Goal: Information Seeking & Learning: Stay updated

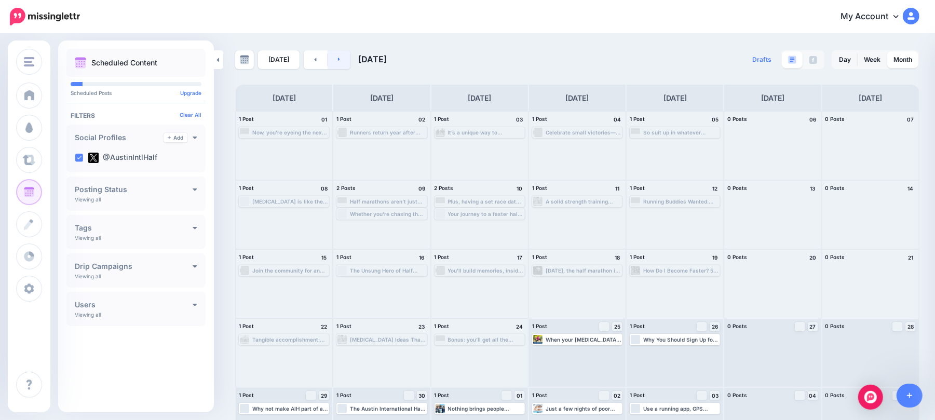
click at [340, 50] on link at bounding box center [339, 59] width 23 height 19
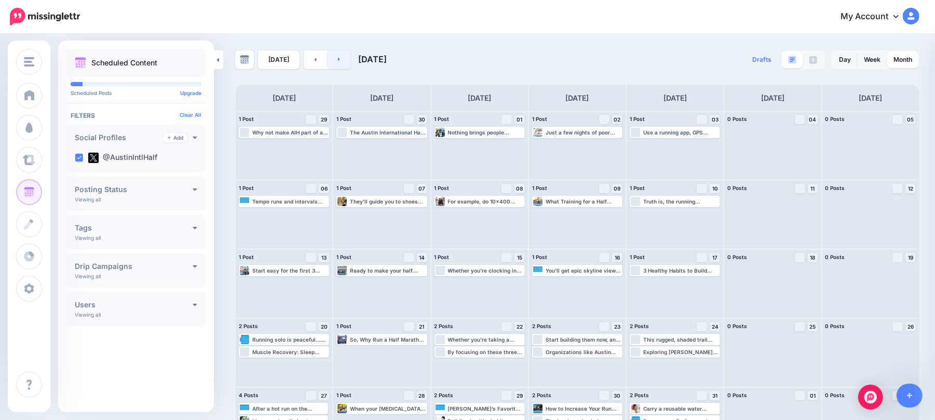
click at [347, 59] on link at bounding box center [339, 59] width 23 height 19
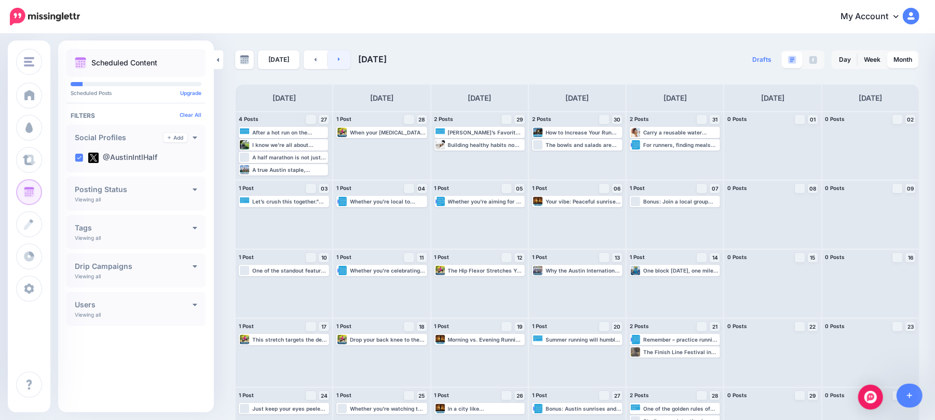
click at [335, 55] on link at bounding box center [339, 59] width 23 height 19
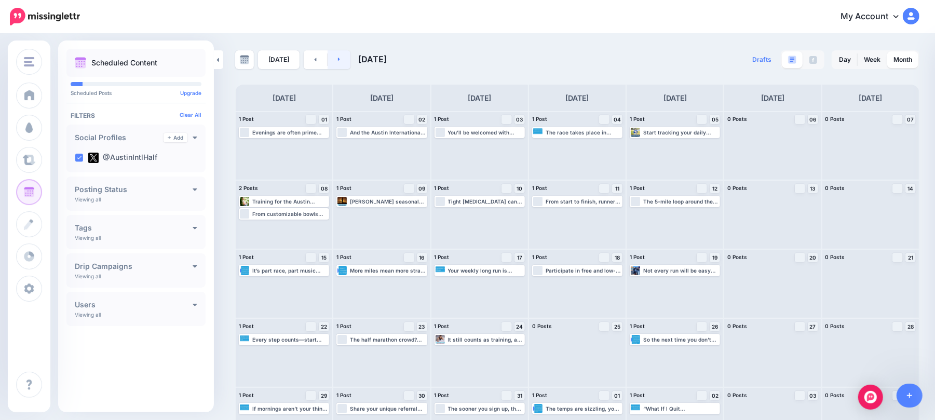
click at [346, 61] on link at bounding box center [339, 59] width 23 height 19
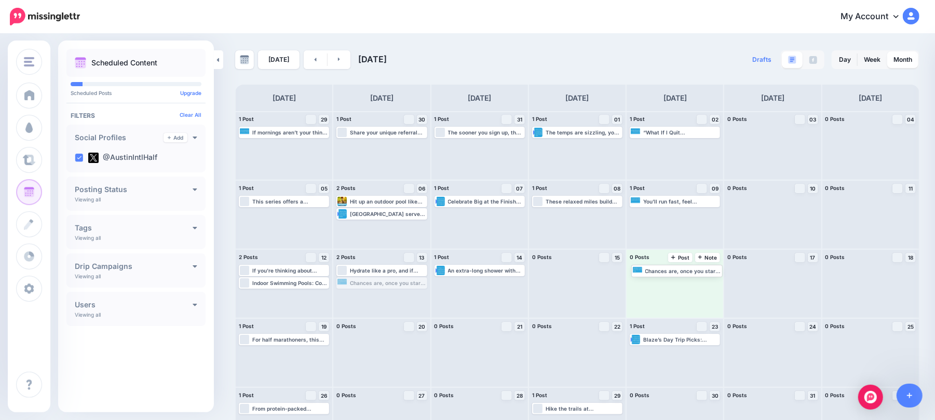
drag, startPoint x: 410, startPoint y: 286, endPoint x: 703, endPoint y: 272, distance: 293.7
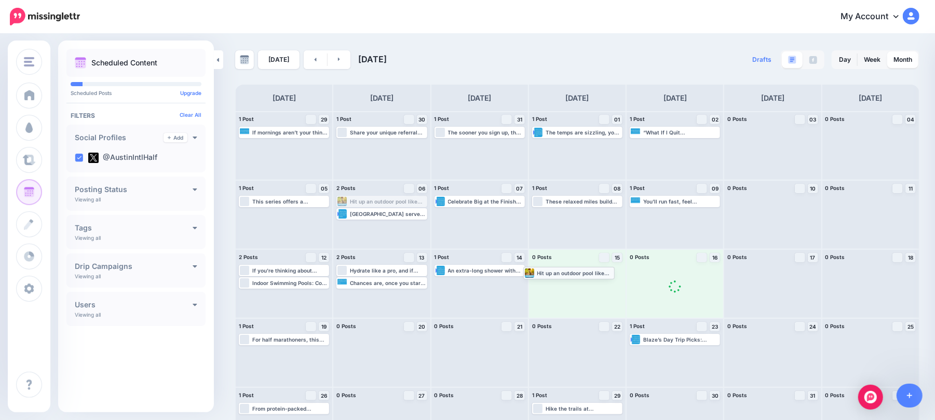
drag, startPoint x: 369, startPoint y: 206, endPoint x: 554, endPoint y: 277, distance: 198.1
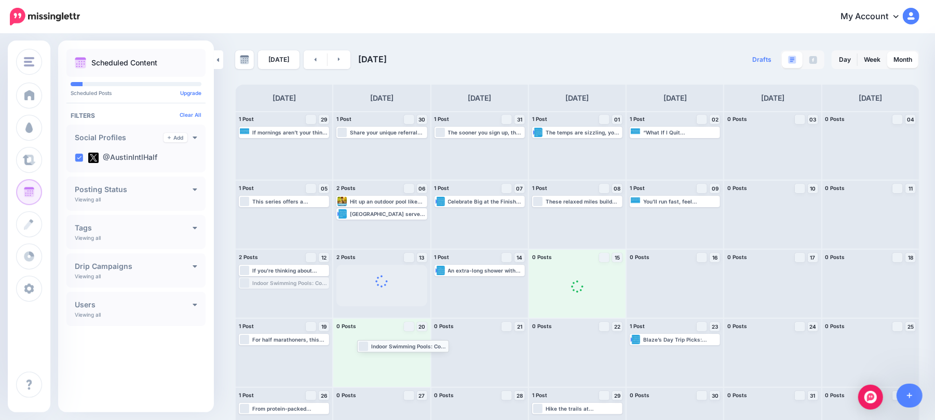
drag, startPoint x: 331, startPoint y: 333, endPoint x: 412, endPoint y: 347, distance: 82.7
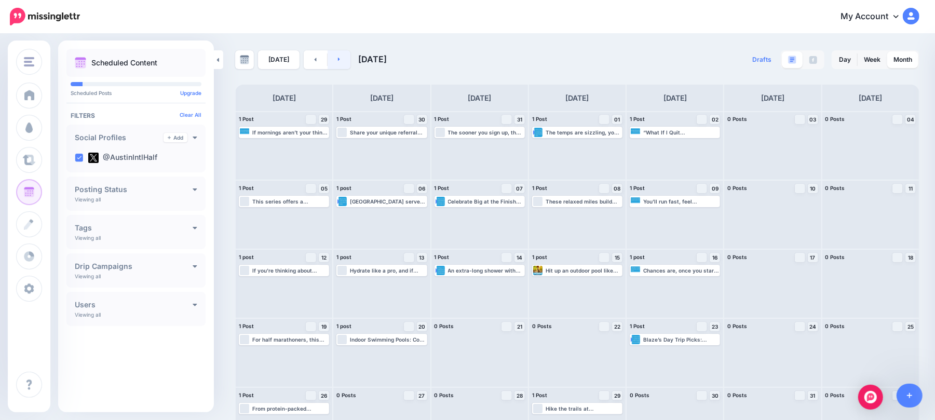
click at [334, 65] on link at bounding box center [339, 59] width 23 height 19
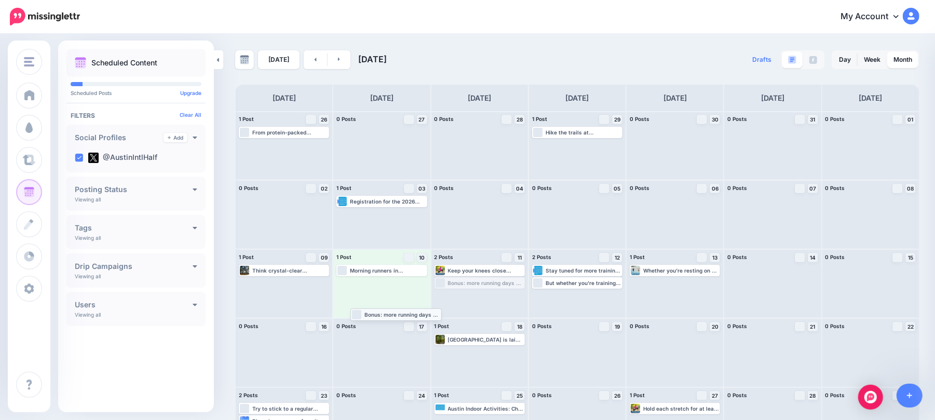
drag, startPoint x: 483, startPoint y: 281, endPoint x: 358, endPoint y: 337, distance: 136.7
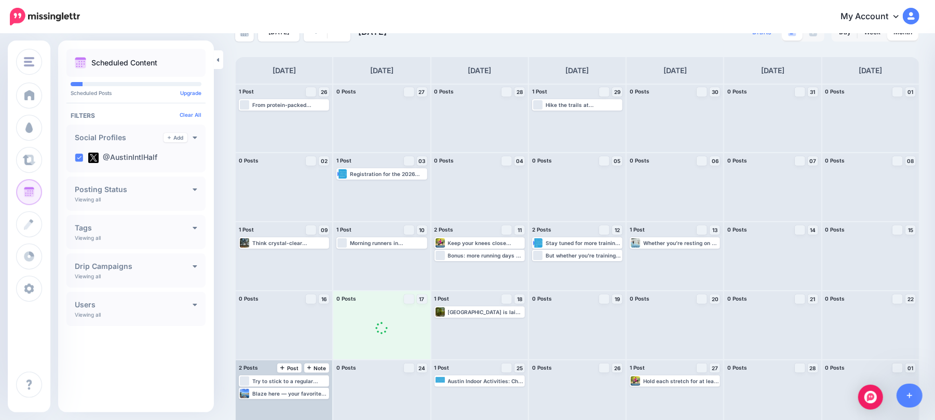
scroll to position [36, 0]
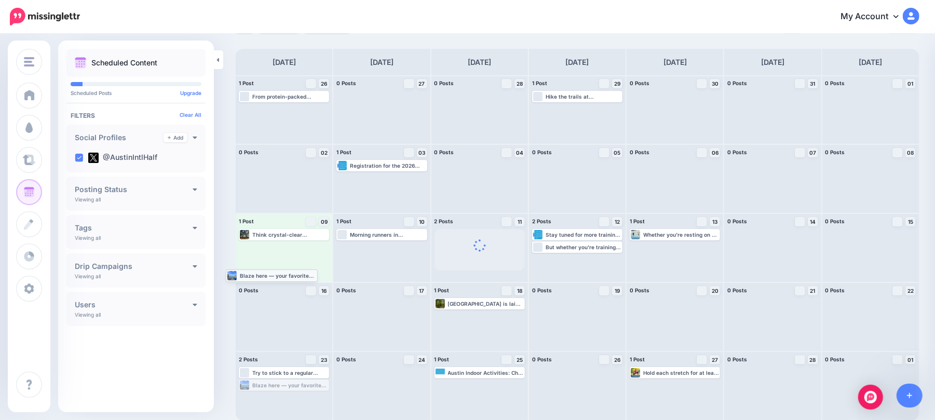
drag, startPoint x: 298, startPoint y: 382, endPoint x: 285, endPoint y: 272, distance: 110.9
drag, startPoint x: 574, startPoint y: 239, endPoint x: 264, endPoint y: 285, distance: 313.4
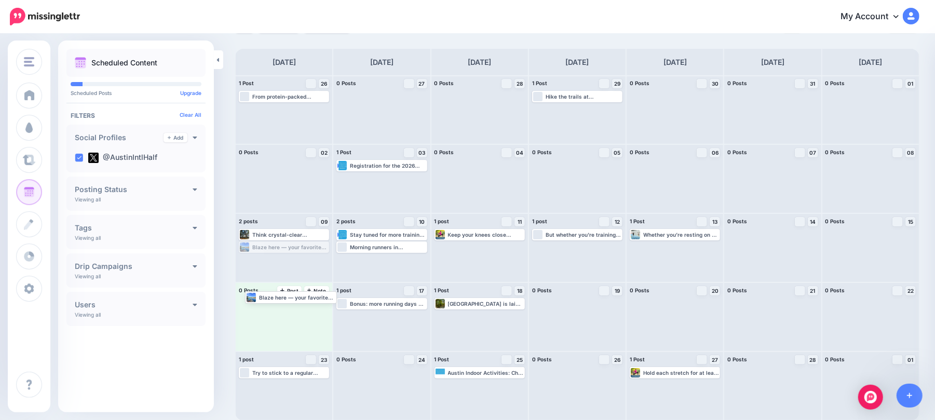
drag, startPoint x: 284, startPoint y: 250, endPoint x: 291, endPoint y: 302, distance: 53.0
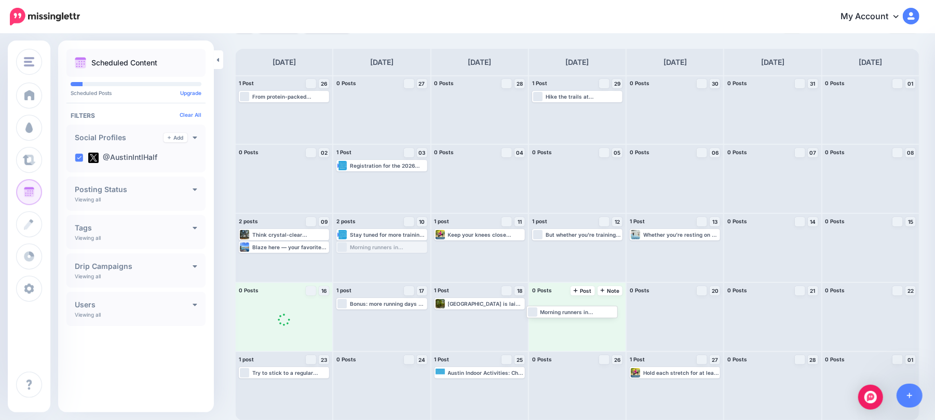
drag, startPoint x: 414, startPoint y: 277, endPoint x: 590, endPoint y: 302, distance: 177.2
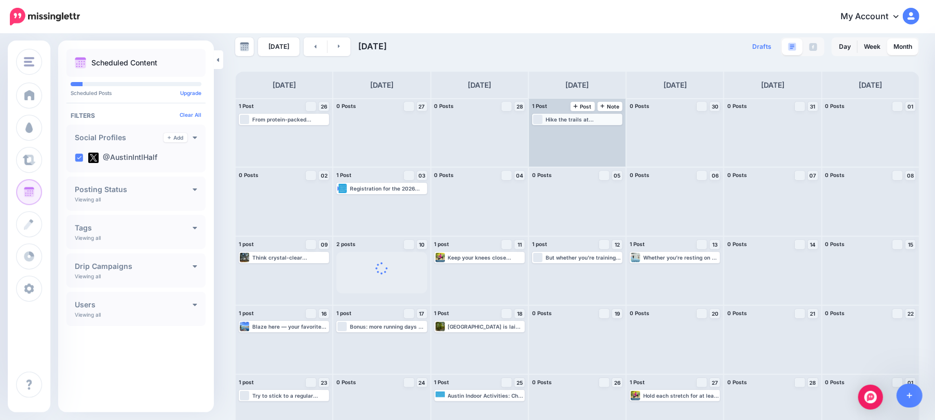
scroll to position [0, 0]
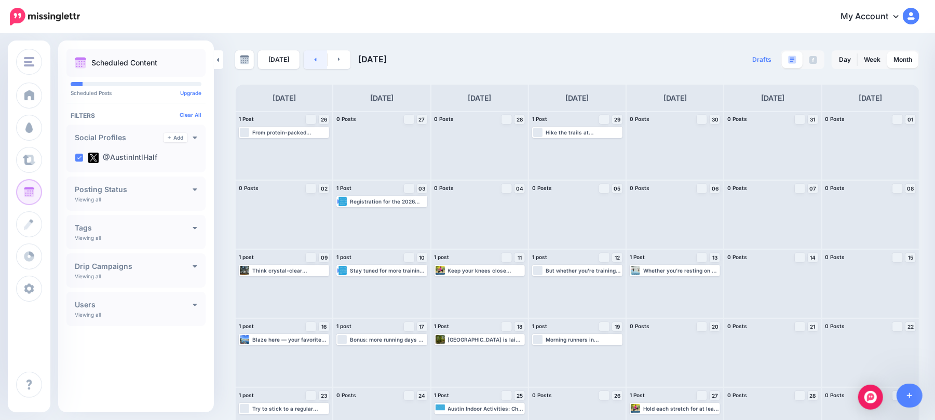
click at [314, 57] on icon at bounding box center [315, 59] width 3 height 6
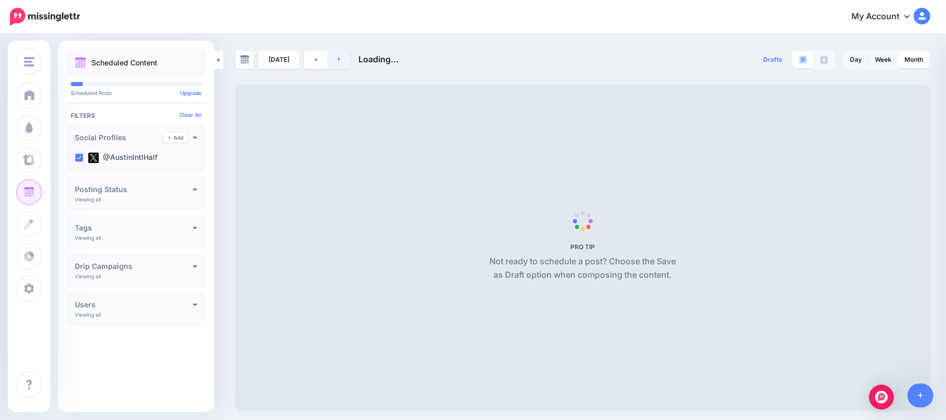
click at [338, 57] on icon at bounding box center [339, 59] width 3 height 6
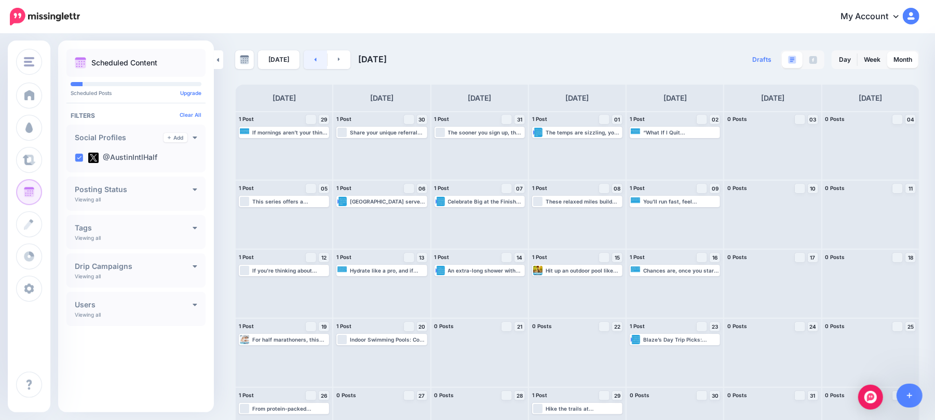
click at [314, 57] on icon at bounding box center [315, 59] width 3 height 6
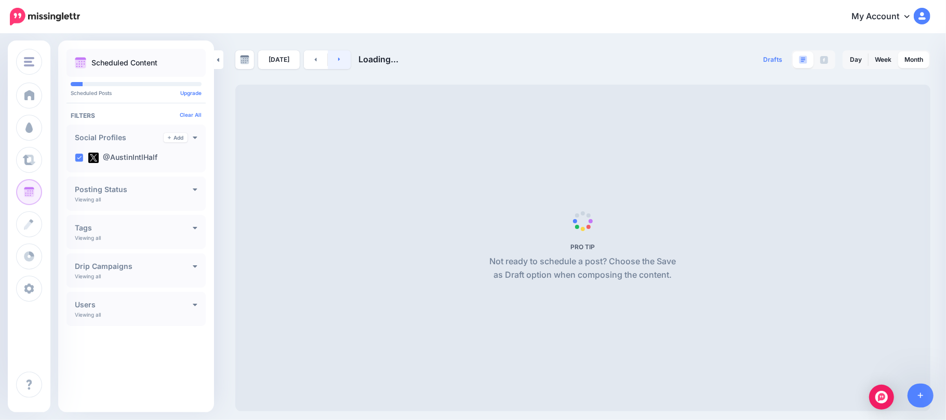
click at [338, 63] on link at bounding box center [339, 59] width 23 height 19
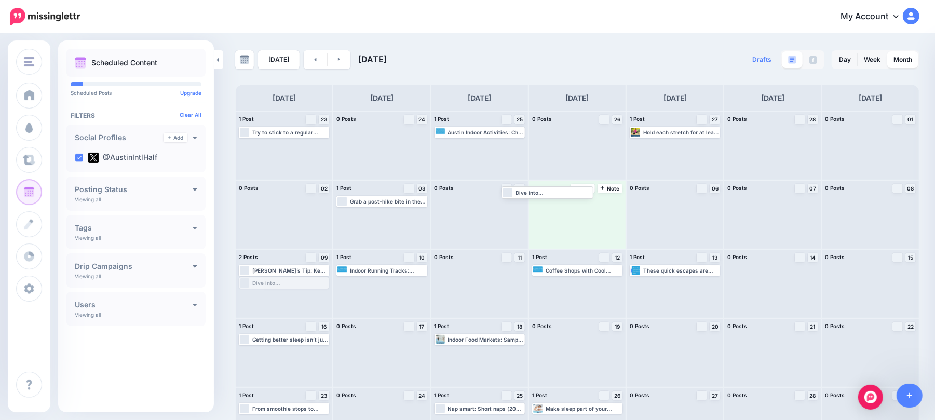
drag, startPoint x: 313, startPoint y: 280, endPoint x: 582, endPoint y: 189, distance: 284.6
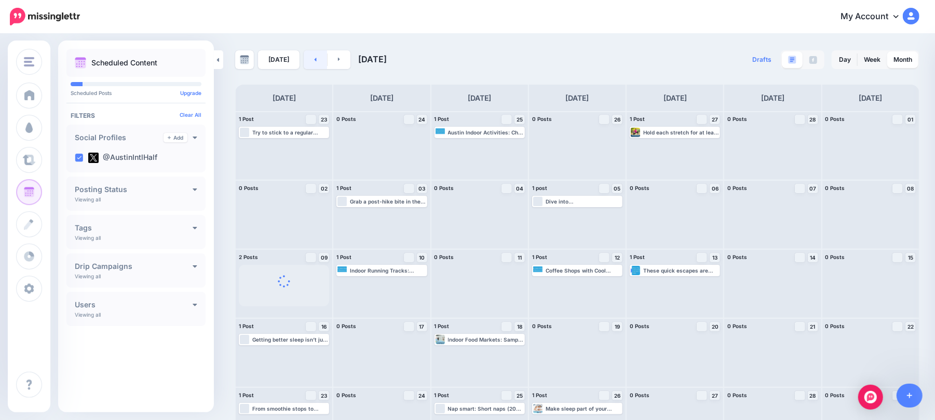
click at [311, 62] on link at bounding box center [315, 59] width 23 height 19
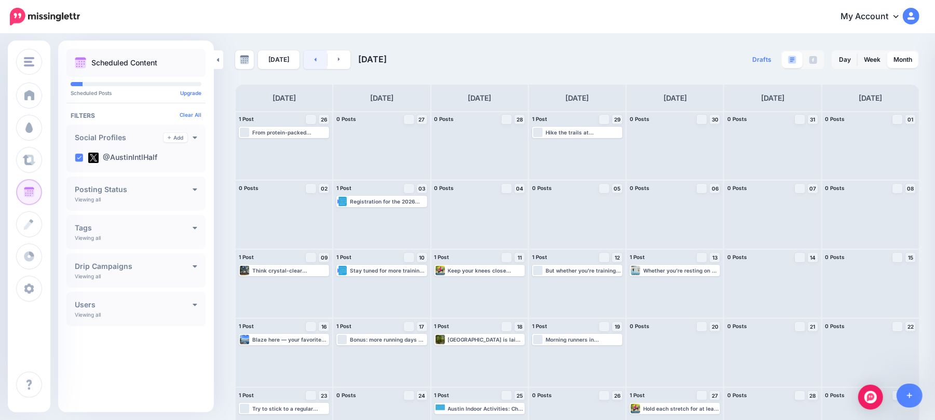
click at [319, 64] on link at bounding box center [315, 59] width 23 height 19
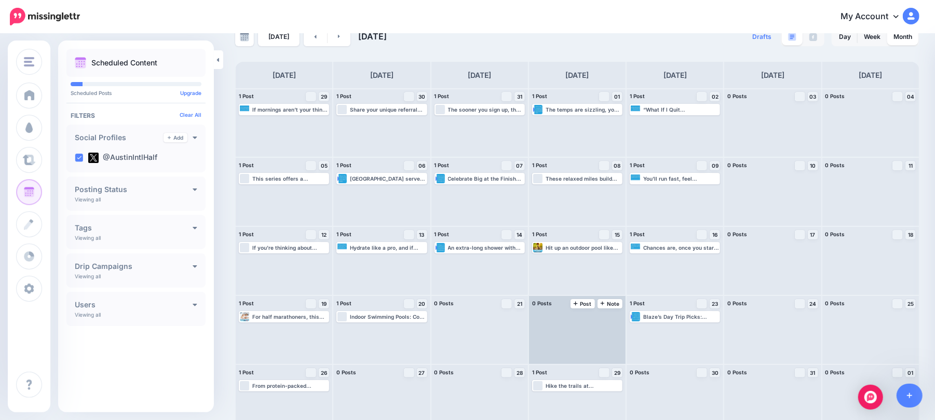
scroll to position [36, 0]
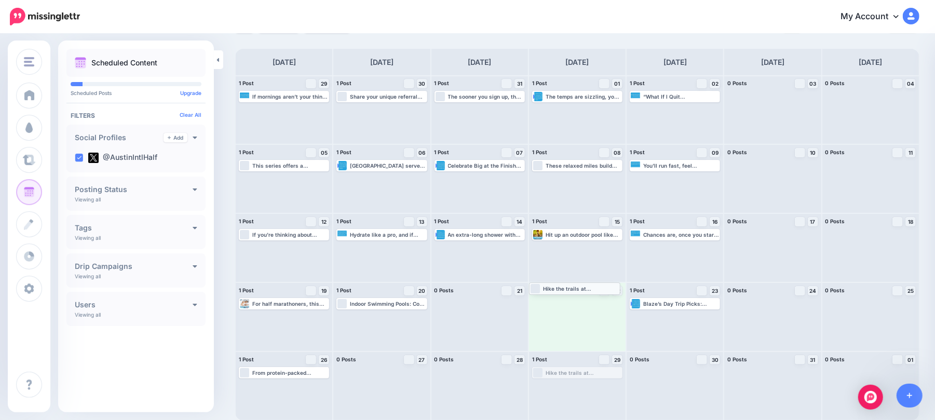
drag, startPoint x: 613, startPoint y: 373, endPoint x: 603, endPoint y: 289, distance: 84.7
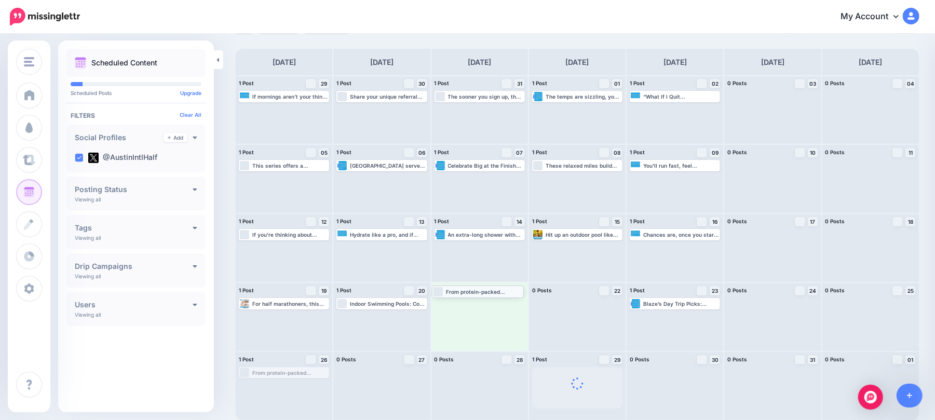
drag, startPoint x: 308, startPoint y: 368, endPoint x: 504, endPoint y: 286, distance: 211.8
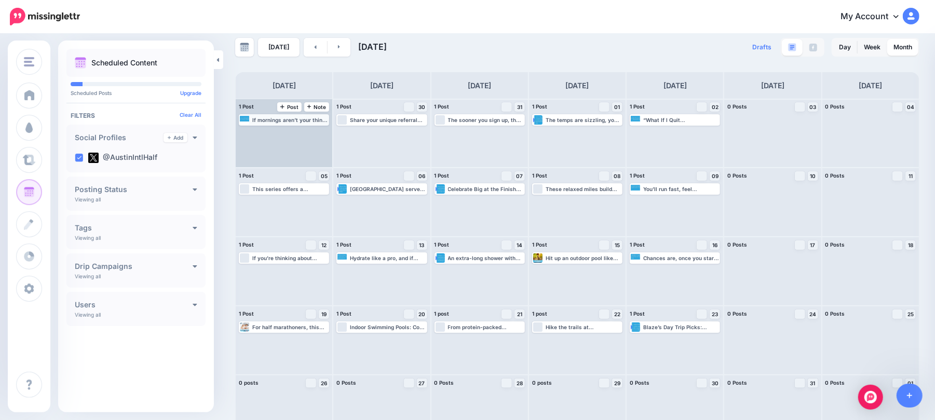
scroll to position [0, 0]
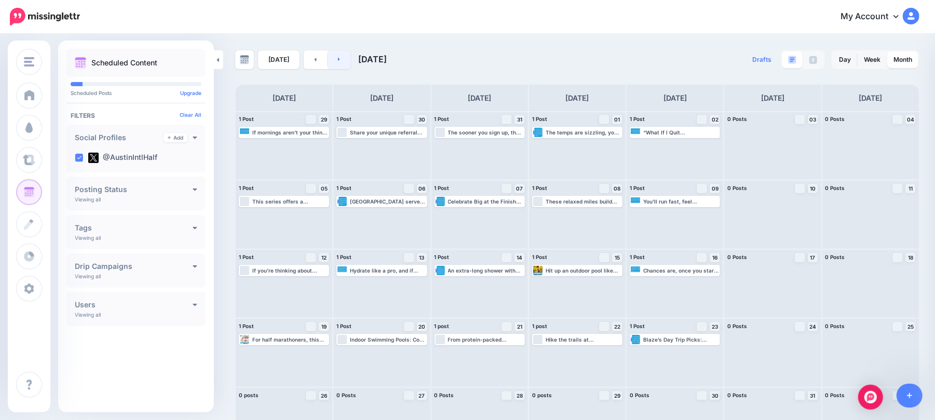
click at [338, 57] on icon at bounding box center [339, 59] width 3 height 6
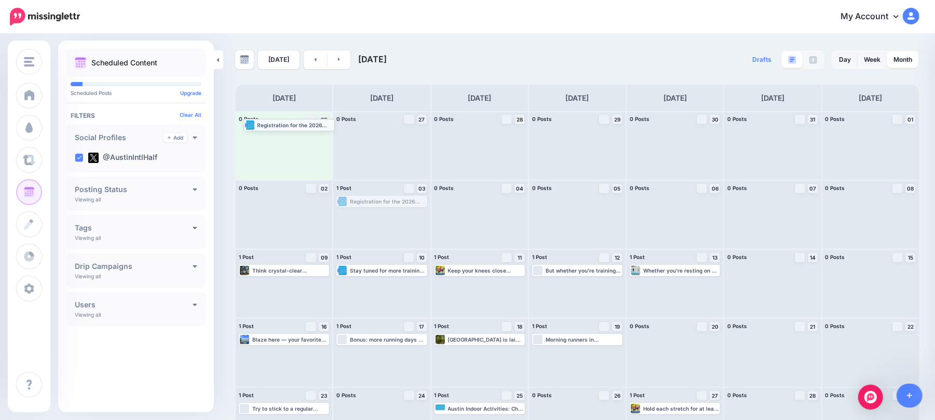
drag, startPoint x: 382, startPoint y: 198, endPoint x: 287, endPoint y: 122, distance: 122.2
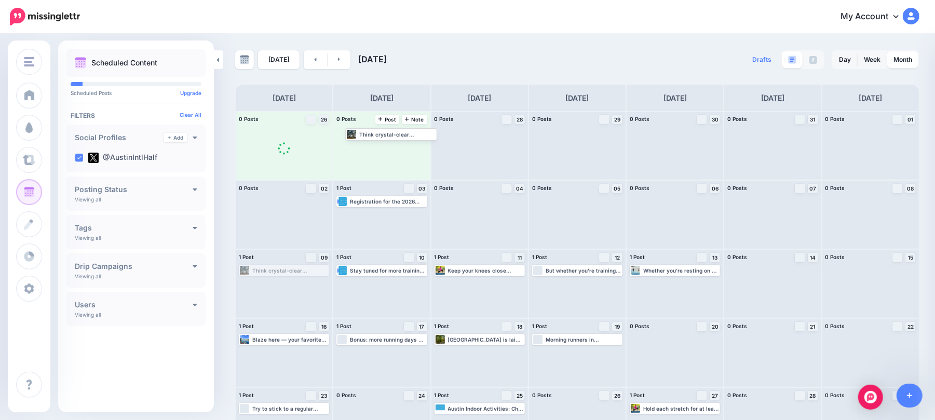
drag, startPoint x: 293, startPoint y: 219, endPoint x: 395, endPoint y: 131, distance: 133.7
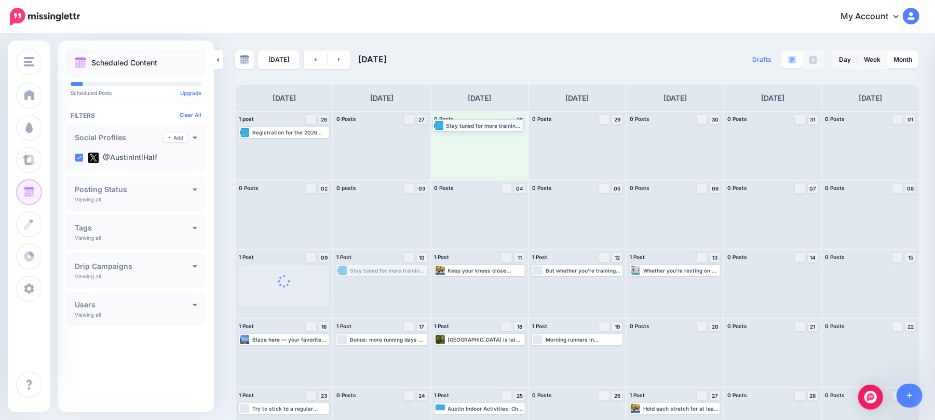
drag, startPoint x: 395, startPoint y: 269, endPoint x: 489, endPoint y: 124, distance: 173.2
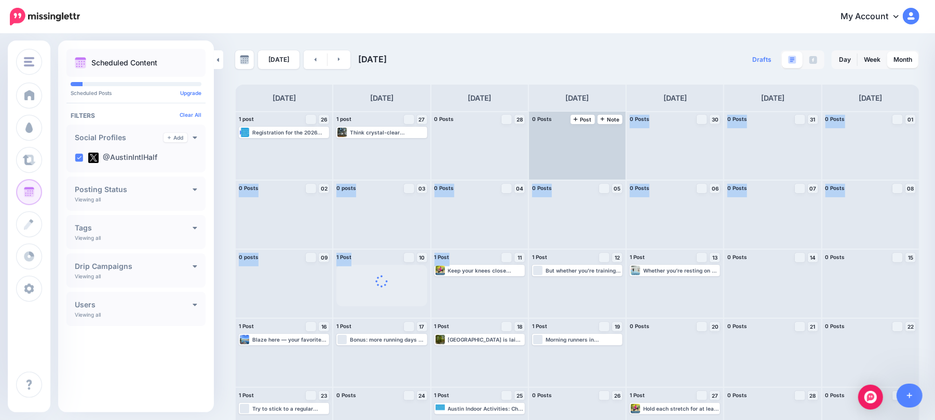
drag, startPoint x: 482, startPoint y: 265, endPoint x: 560, endPoint y: 138, distance: 148.8
click at [560, 138] on div "1 post 26 Note Post Registration for the 2026 Austin International Half is open…" at bounding box center [577, 283] width 685 height 345
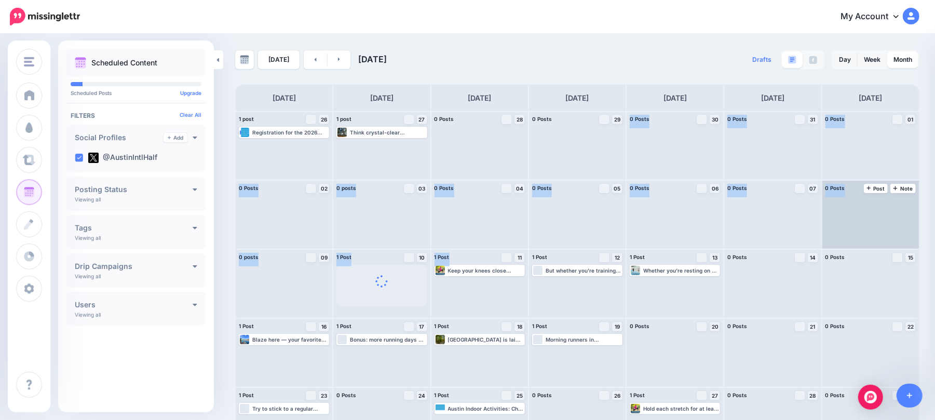
click at [885, 237] on div at bounding box center [871, 215] width 97 height 68
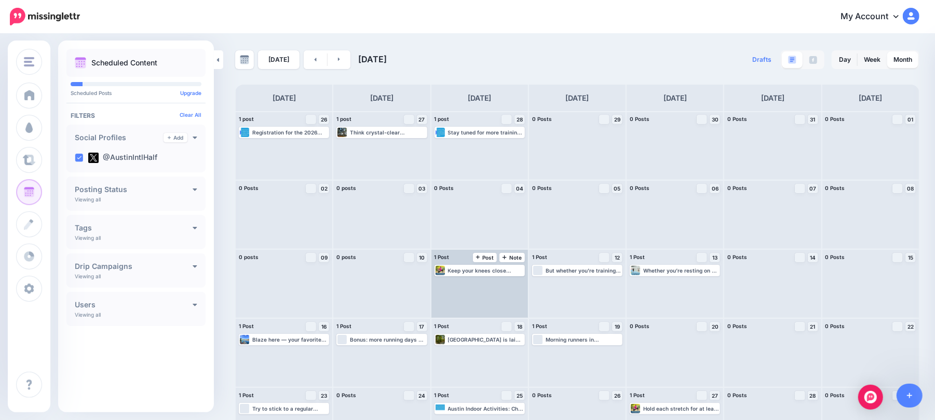
click at [487, 264] on div "1 Post 11 Note Post" at bounding box center [480, 258] width 97 height 16
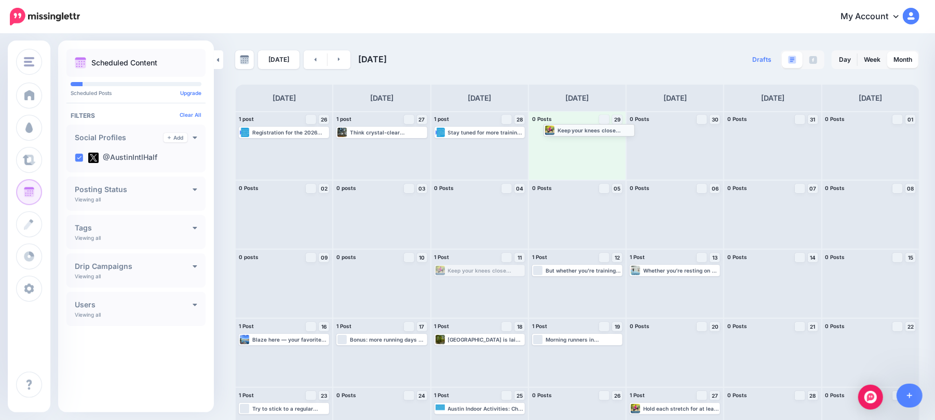
drag, startPoint x: 487, startPoint y: 270, endPoint x: 593, endPoint y: 129, distance: 176.2
drag, startPoint x: 599, startPoint y: 273, endPoint x: 681, endPoint y: 136, distance: 159.8
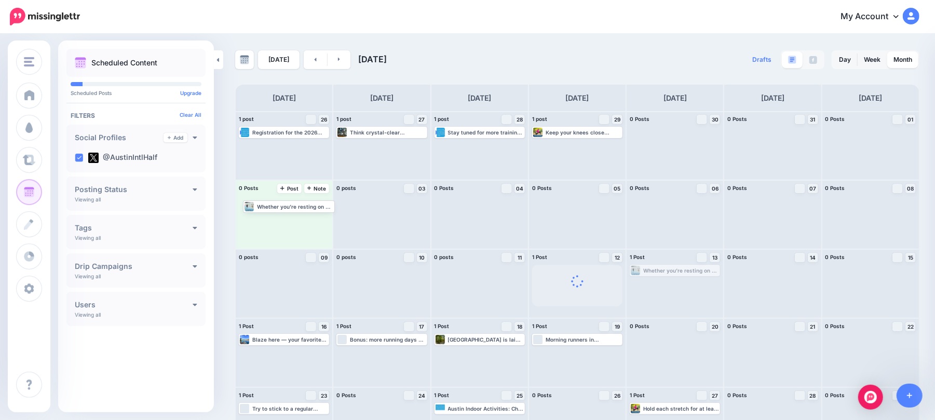
drag, startPoint x: 678, startPoint y: 272, endPoint x: 281, endPoint y: 206, distance: 402.3
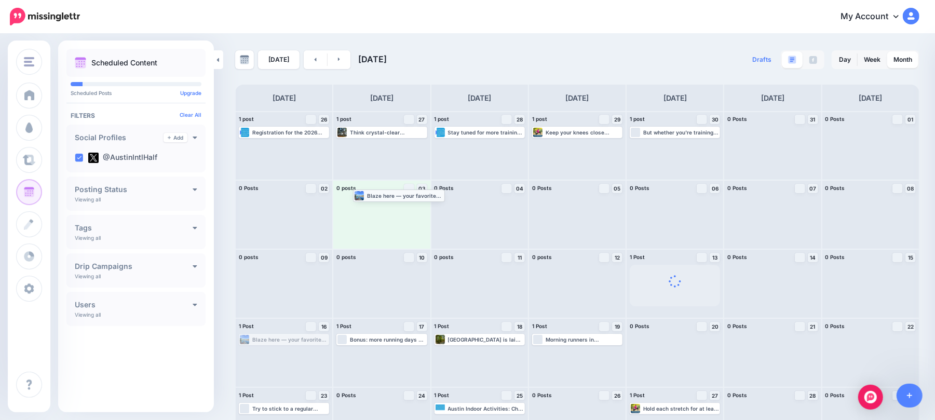
drag, startPoint x: 293, startPoint y: 340, endPoint x: 407, endPoint y: 192, distance: 186.3
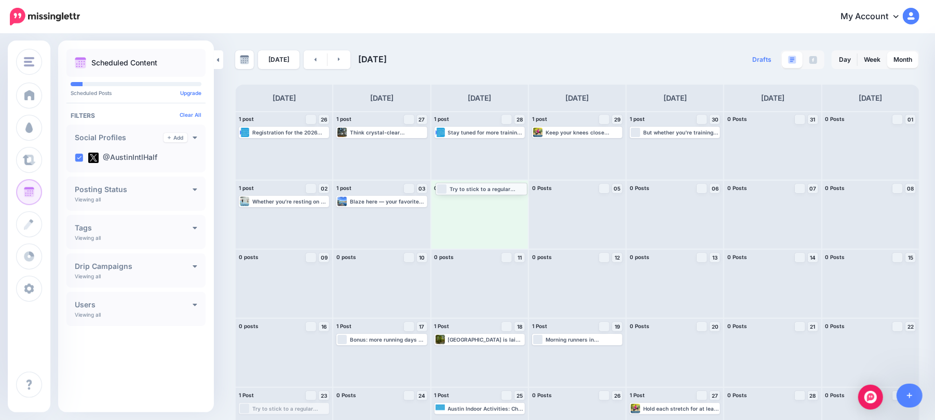
drag, startPoint x: 302, startPoint y: 410, endPoint x: 499, endPoint y: 190, distance: 295.4
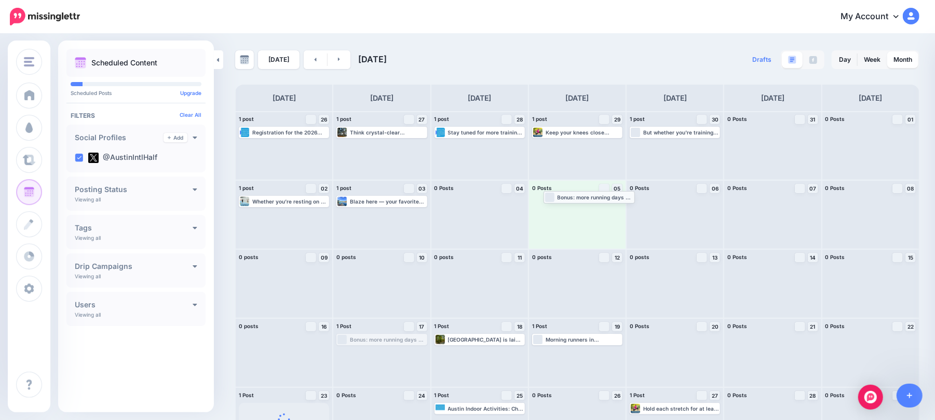
drag, startPoint x: 385, startPoint y: 339, endPoint x: 590, endPoint y: 196, distance: 250.0
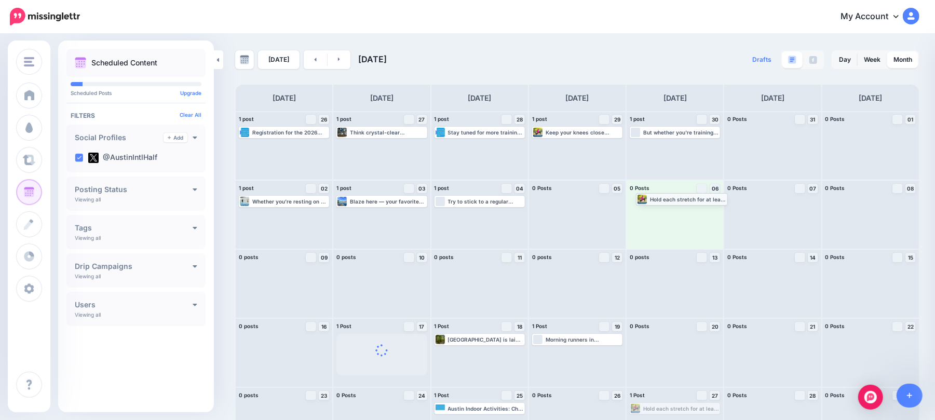
drag, startPoint x: 677, startPoint y: 407, endPoint x: 677, endPoint y: 197, distance: 209.8
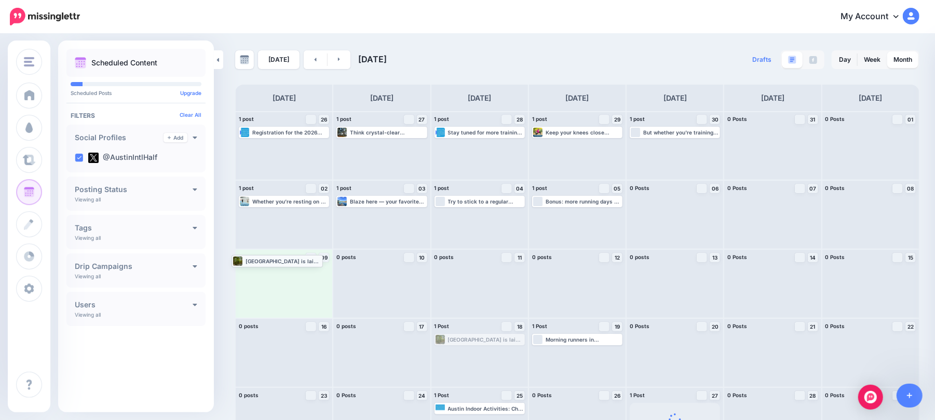
drag, startPoint x: 487, startPoint y: 342, endPoint x: 281, endPoint y: 263, distance: 220.8
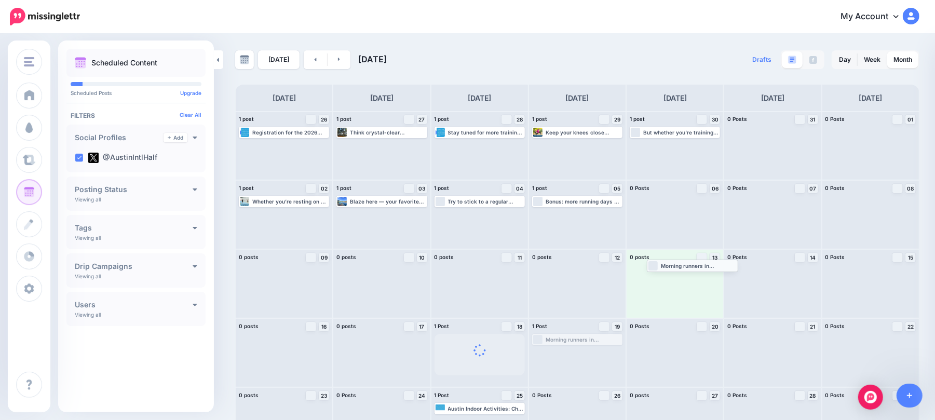
drag, startPoint x: 572, startPoint y: 339, endPoint x: 682, endPoint y: 264, distance: 132.8
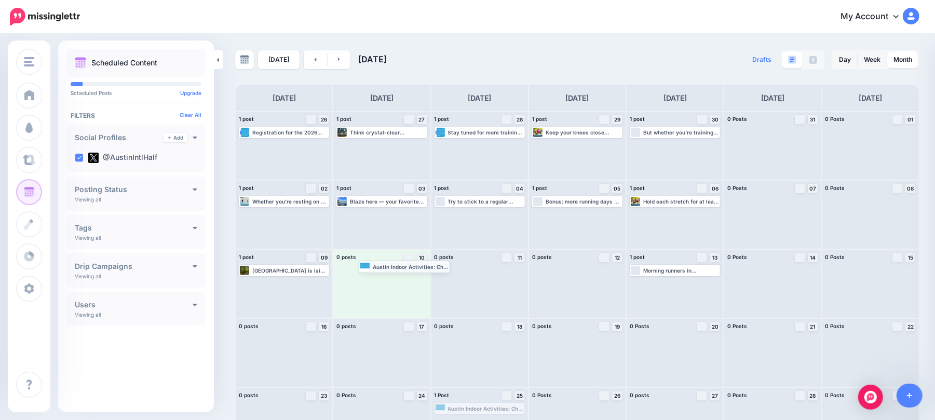
drag, startPoint x: 439, startPoint y: 296, endPoint x: 422, endPoint y: 265, distance: 35.1
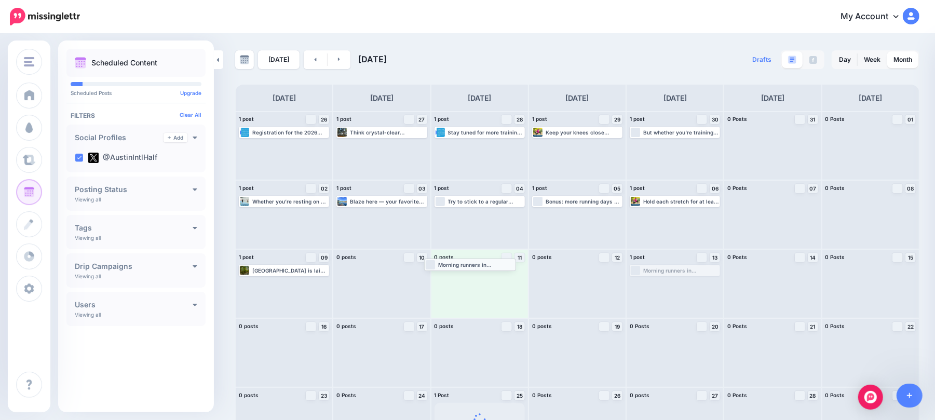
drag, startPoint x: 680, startPoint y: 267, endPoint x: 467, endPoint y: 261, distance: 212.5
click at [336, 65] on link at bounding box center [339, 59] width 23 height 19
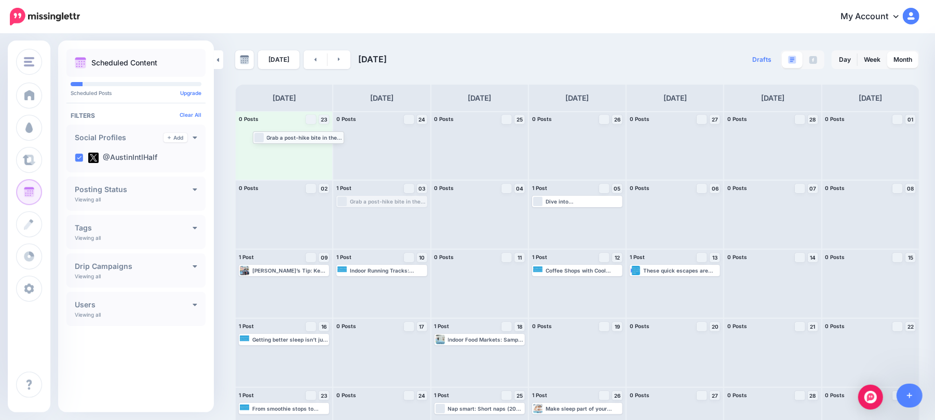
drag, startPoint x: 379, startPoint y: 198, endPoint x: 278, endPoint y: 126, distance: 123.8
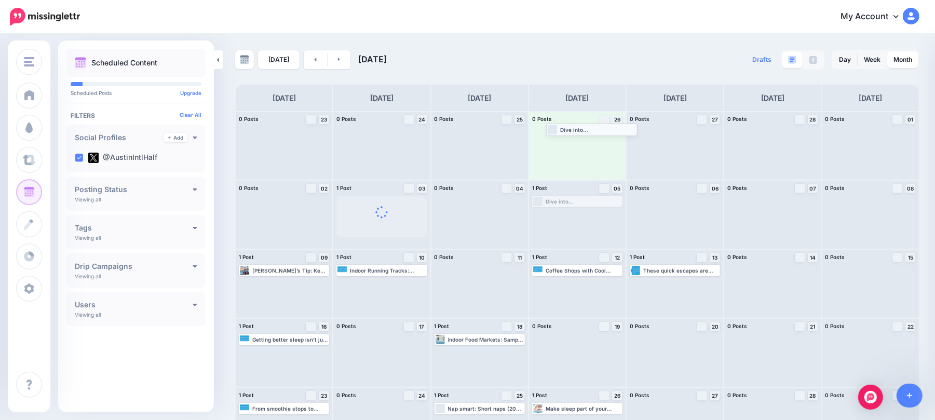
drag, startPoint x: 561, startPoint y: 200, endPoint x: 569, endPoint y: 126, distance: 74.7
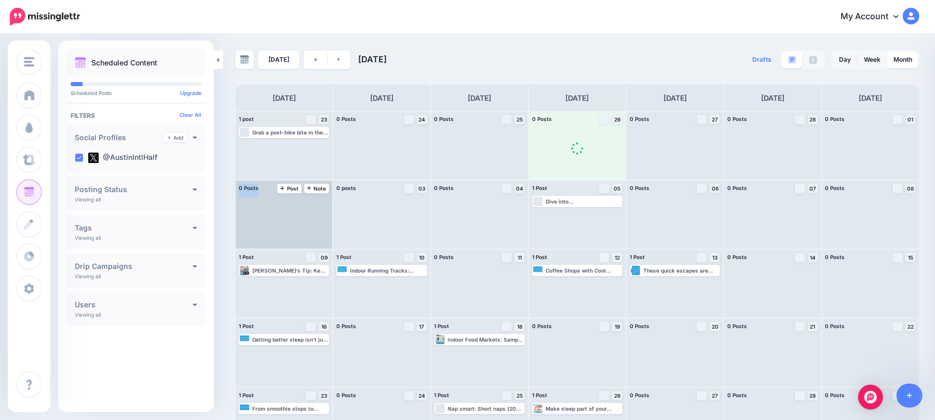
drag, startPoint x: 284, startPoint y: 265, endPoint x: 324, endPoint y: 241, distance: 47.0
click at [324, 241] on div "1 post 23 Note Post Loading Read more 👉 [URL] Edit" at bounding box center [577, 318] width 685 height 414
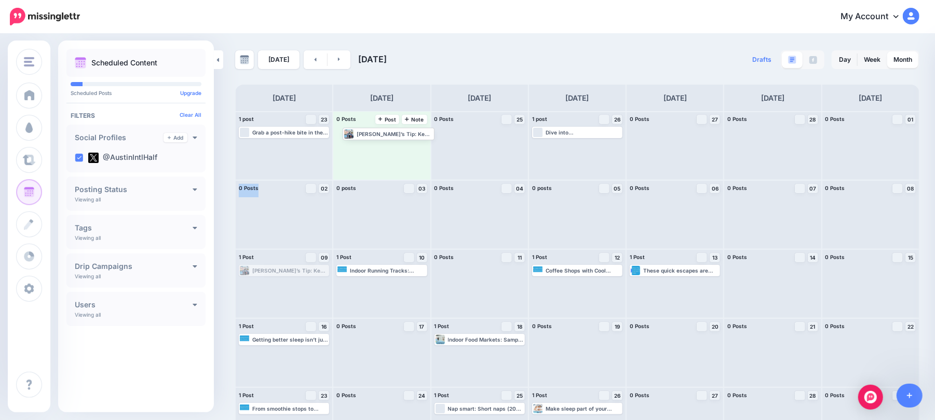
drag, startPoint x: 283, startPoint y: 275, endPoint x: 396, endPoint y: 133, distance: 181.4
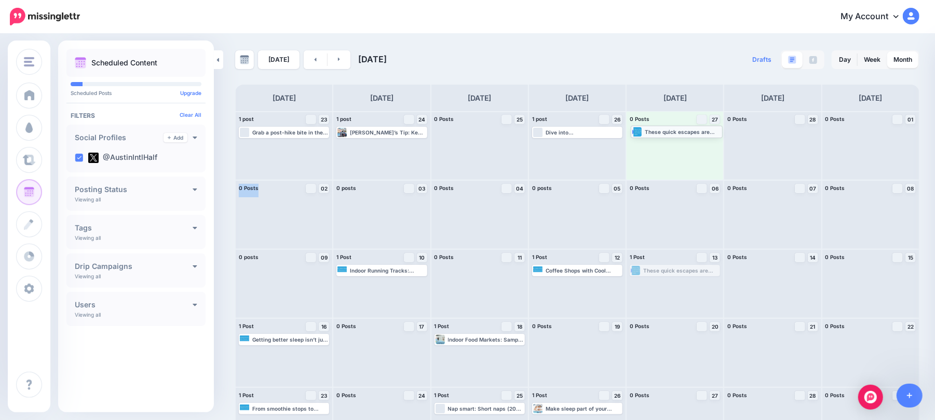
drag, startPoint x: 693, startPoint y: 276, endPoint x: 688, endPoint y: 137, distance: 139.3
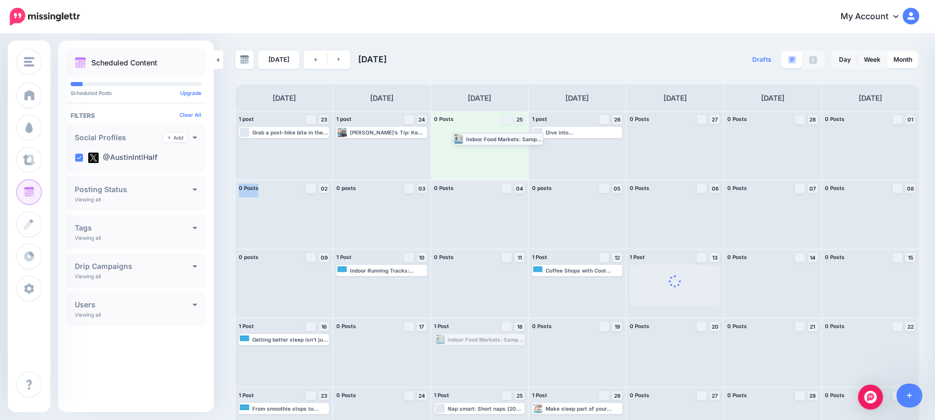
drag, startPoint x: 461, startPoint y: 343, endPoint x: 476, endPoint y: 131, distance: 212.9
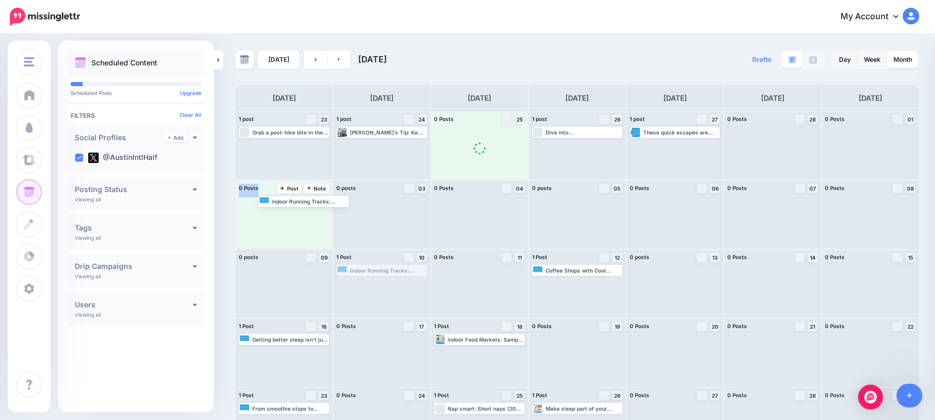
drag, startPoint x: 376, startPoint y: 275, endPoint x: 292, endPoint y: 214, distance: 104.1
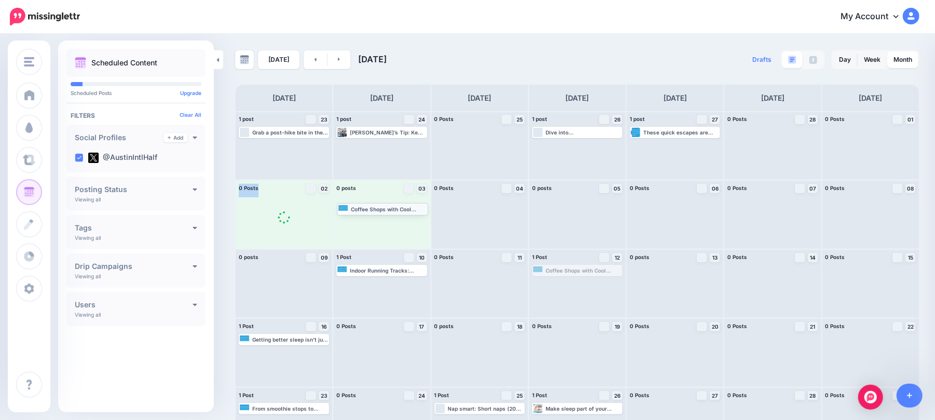
drag, startPoint x: 578, startPoint y: 272, endPoint x: 370, endPoint y: 198, distance: 220.4
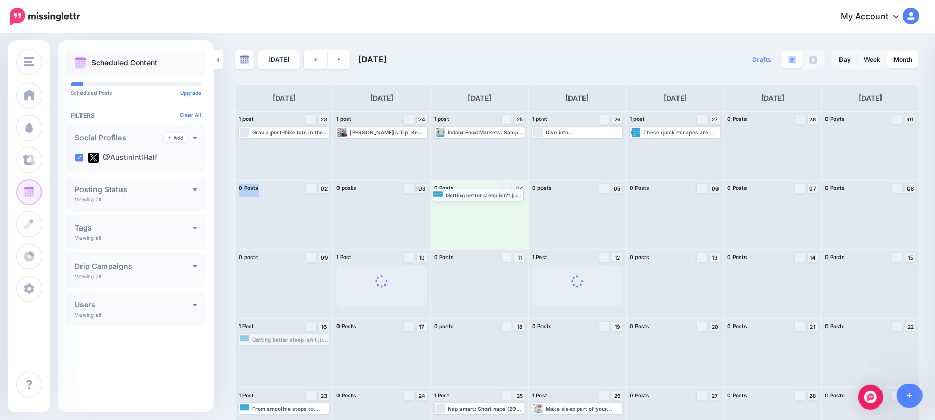
drag, startPoint x: 311, startPoint y: 335, endPoint x: 504, endPoint y: 190, distance: 241.5
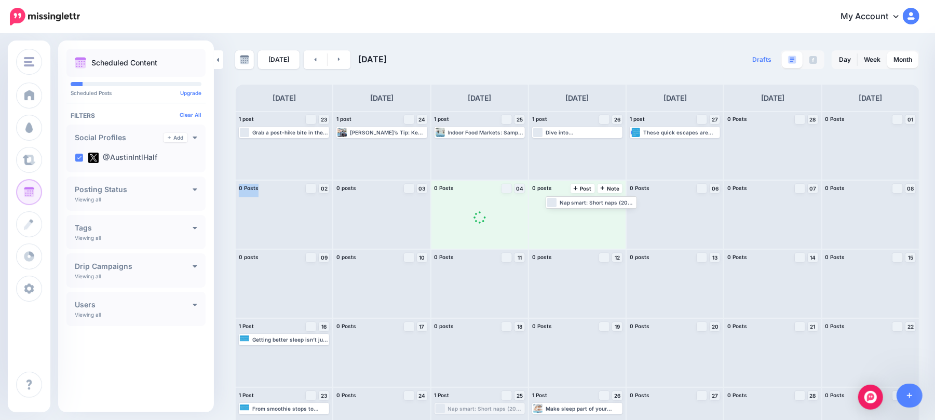
drag, startPoint x: 511, startPoint y: 406, endPoint x: 613, endPoint y: 197, distance: 232.3
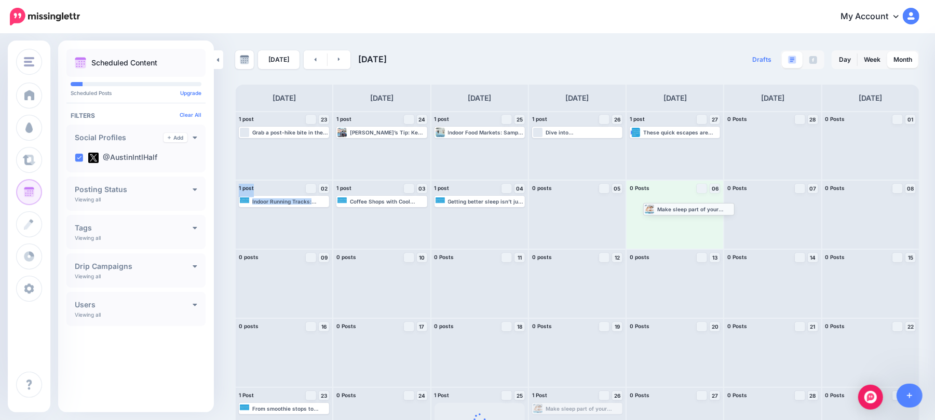
drag, startPoint x: 594, startPoint y: 408, endPoint x: 702, endPoint y: 185, distance: 247.1
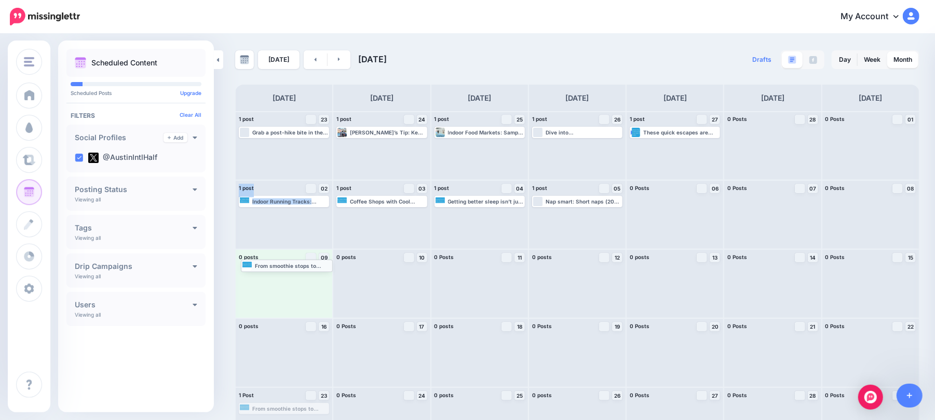
drag, startPoint x: 300, startPoint y: 410, endPoint x: 302, endPoint y: 266, distance: 143.4
click at [246, 59] on img at bounding box center [244, 59] width 9 height 9
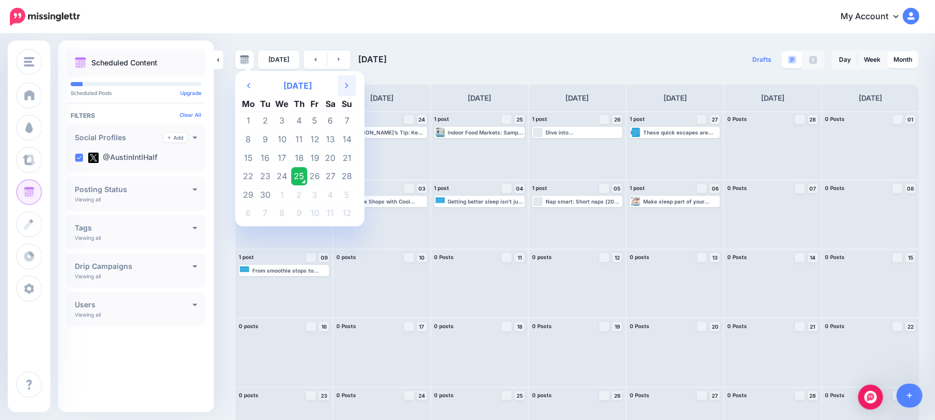
click at [349, 84] on th "Next Month" at bounding box center [347, 85] width 18 height 21
click at [295, 134] on td "9" at bounding box center [299, 139] width 16 height 19
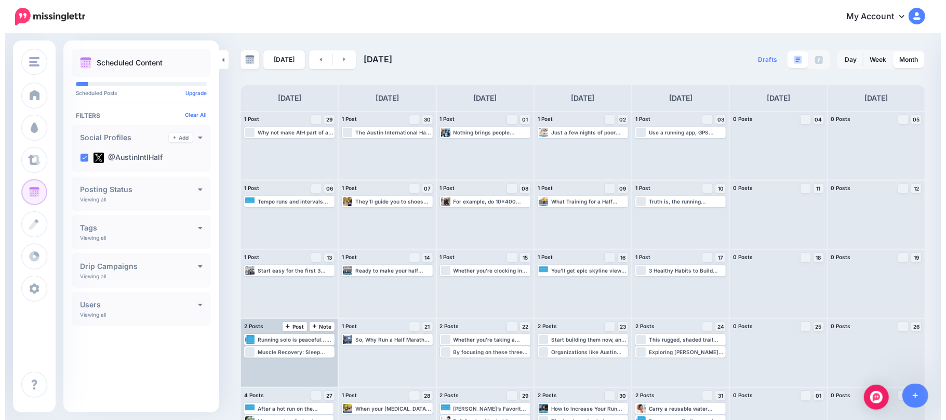
scroll to position [36, 0]
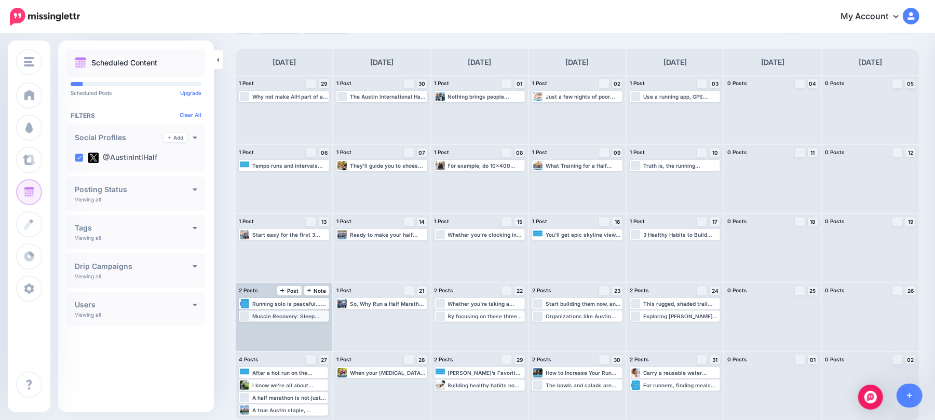
click at [311, 317] on div "Muscle Recovery: Sleep facilitates protein synthesis and the release of human g…" at bounding box center [290, 316] width 76 height 6
click at [310, 329] on link "Manage Dates" at bounding box center [306, 328] width 14 height 9
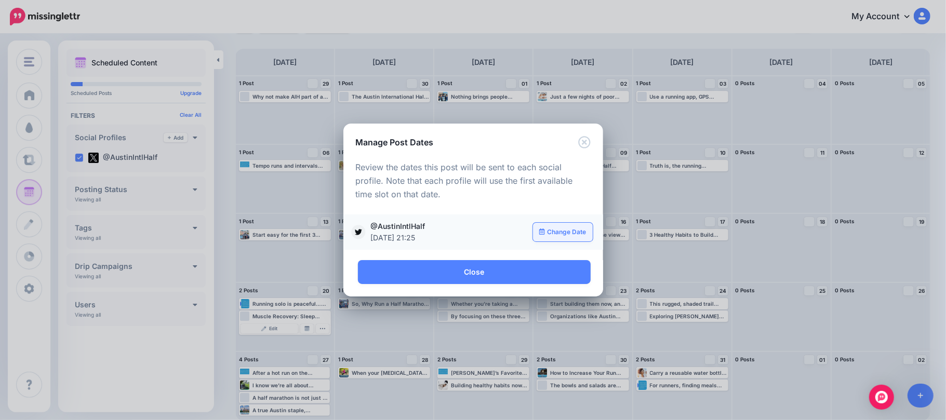
click at [566, 225] on link "Change Date" at bounding box center [563, 232] width 60 height 19
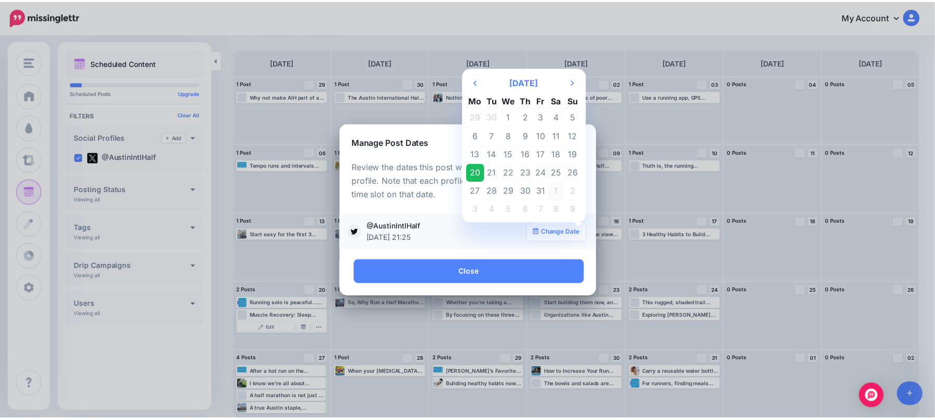
scroll to position [0, 0]
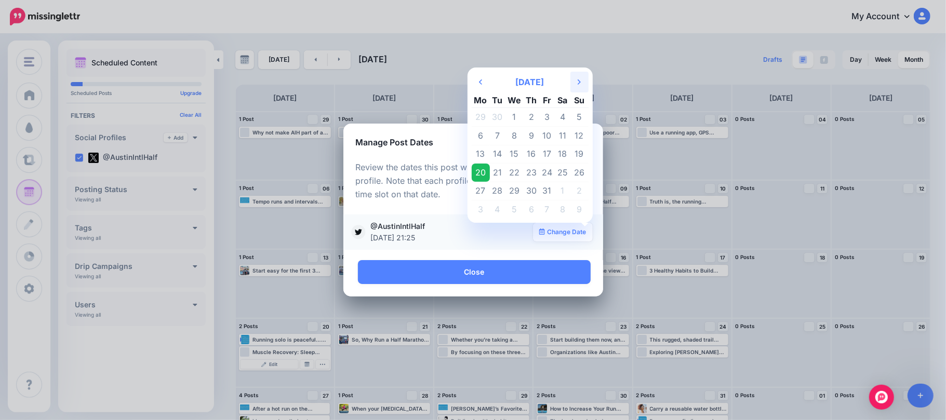
click at [580, 84] on icon "Next Month" at bounding box center [579, 82] width 3 height 8
click at [495, 190] on td "27" at bounding box center [498, 191] width 16 height 19
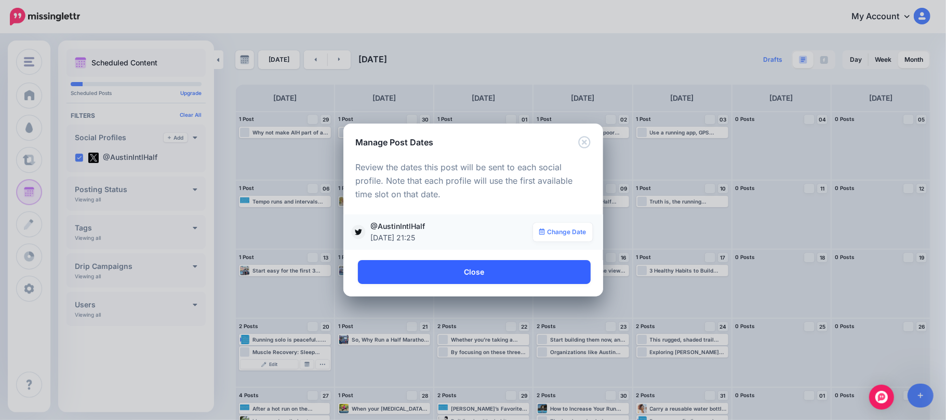
click at [508, 277] on link "Close" at bounding box center [474, 272] width 233 height 24
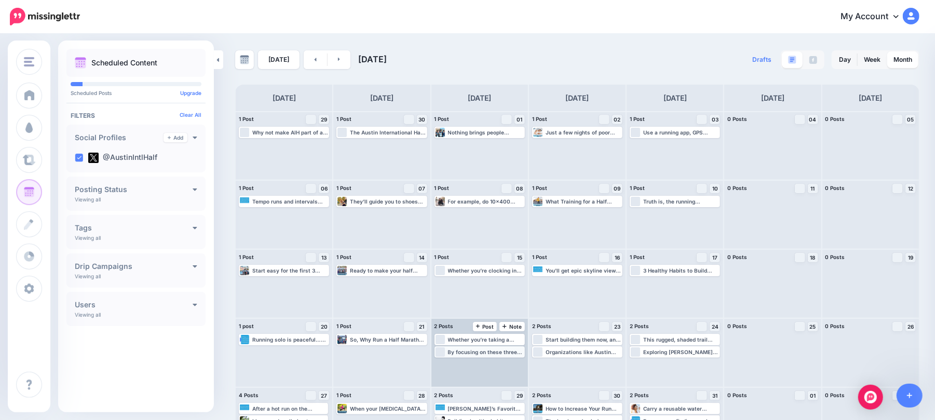
click at [510, 350] on div "By focusing on these three habits—sleep, hydration, and nutrition—you’ll create…" at bounding box center [486, 352] width 76 height 6
click at [501, 365] on link "Manage Dates" at bounding box center [501, 364] width 14 height 9
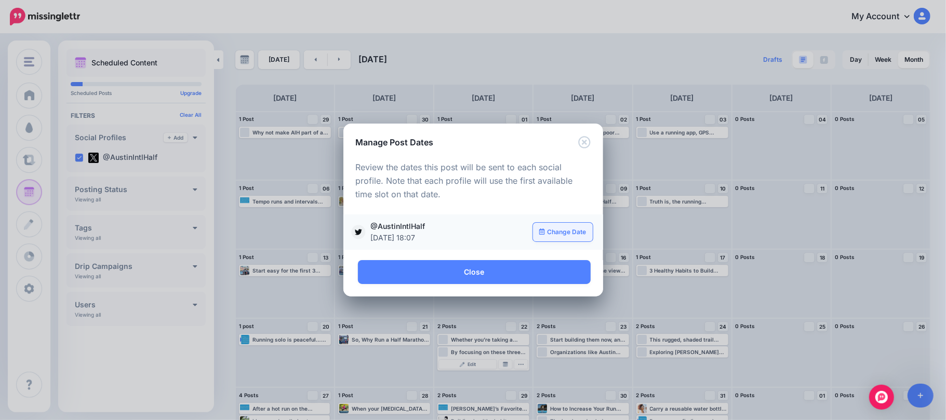
drag, startPoint x: 551, startPoint y: 231, endPoint x: 552, endPoint y: 223, distance: 7.3
click at [552, 230] on link "Change Date" at bounding box center [563, 232] width 60 height 19
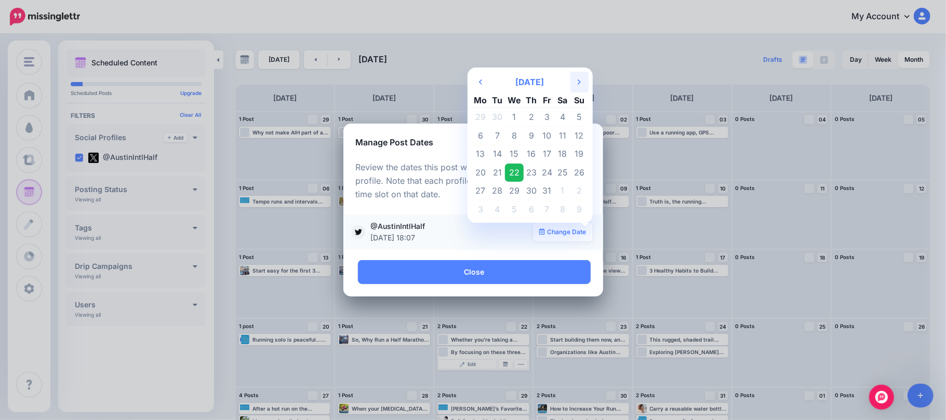
click at [582, 82] on th "Next Month" at bounding box center [579, 82] width 18 height 21
click at [532, 151] on td "12" at bounding box center [532, 154] width 16 height 19
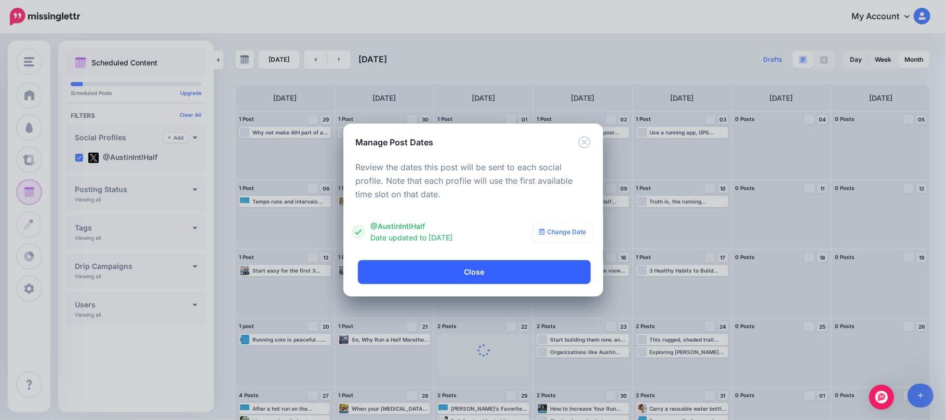
click at [541, 267] on link "Close" at bounding box center [474, 272] width 233 height 24
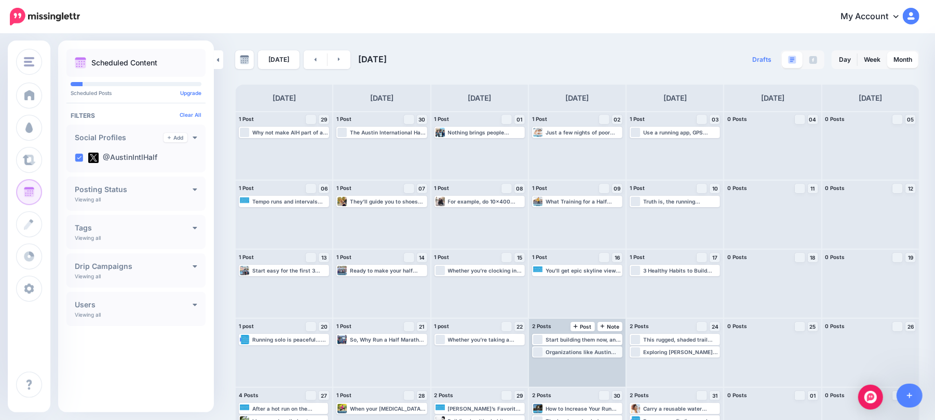
click at [609, 348] on div "Loading Organizations like Austin Runners Club and The Trail Foundation host ev…" at bounding box center [577, 351] width 88 height 9
click at [606, 360] on link "Manage Dates" at bounding box center [599, 364] width 14 height 9
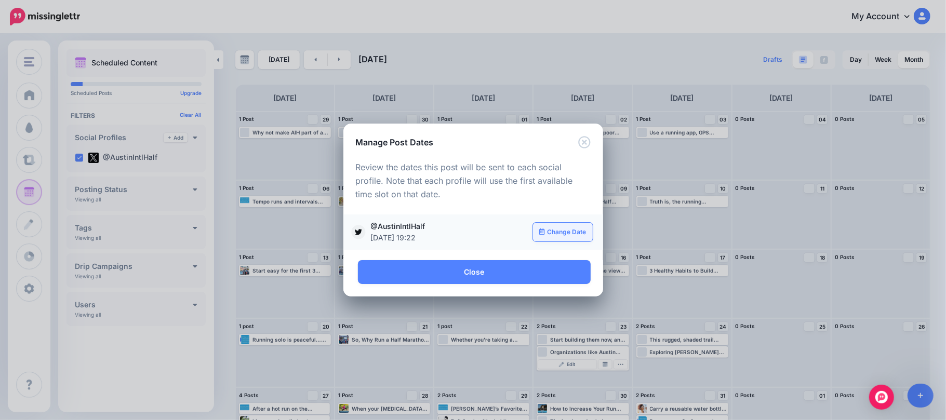
click at [567, 233] on link "Change Date" at bounding box center [563, 232] width 60 height 19
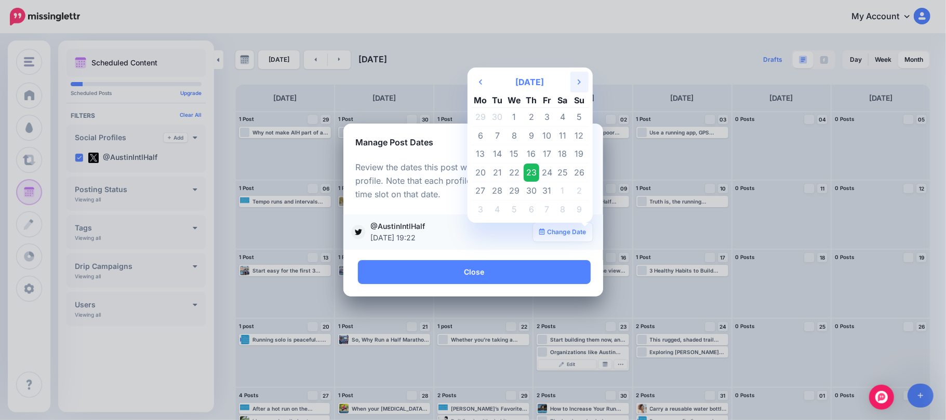
click at [579, 75] on th "Next Month" at bounding box center [579, 82] width 18 height 21
click at [482, 191] on td "26" at bounding box center [481, 191] width 18 height 19
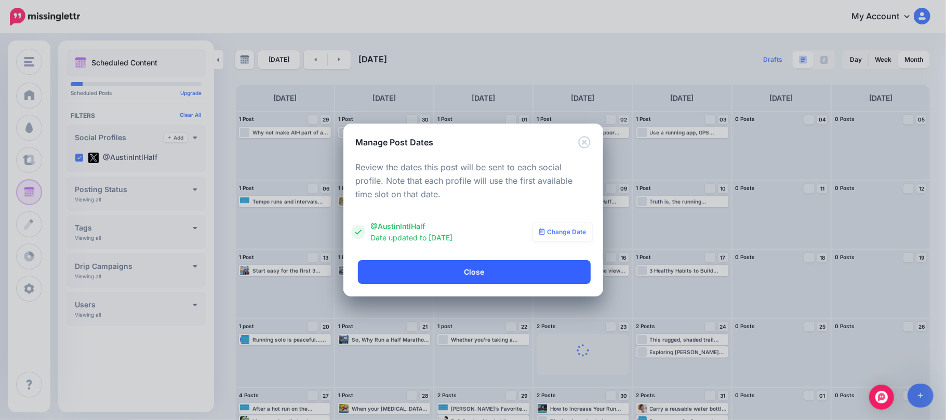
click at [531, 275] on link "Close" at bounding box center [474, 272] width 233 height 24
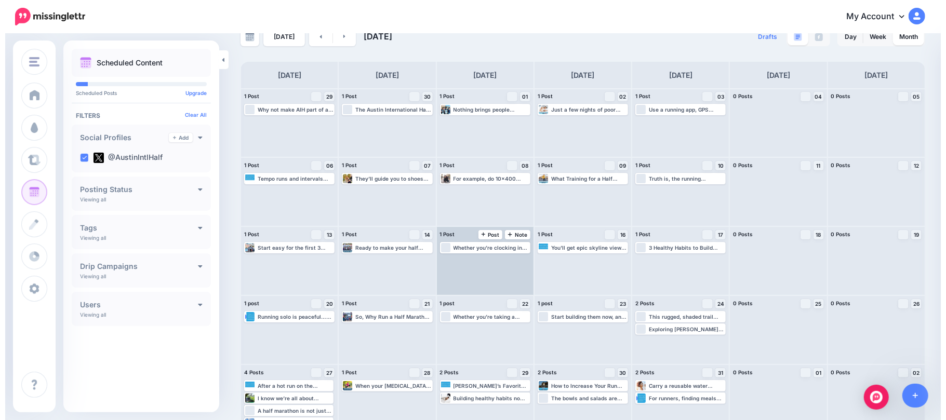
scroll to position [36, 0]
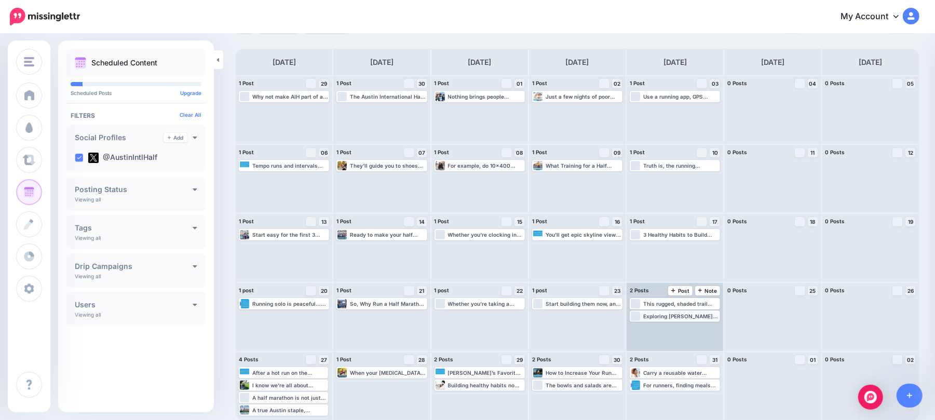
click at [700, 318] on div "Exploring [PERSON_NAME] Food Scene: Healthy Eats for Runners: [URL] #AustinInte…" at bounding box center [681, 316] width 76 height 6
click at [699, 326] on img at bounding box center [696, 328] width 5 height 5
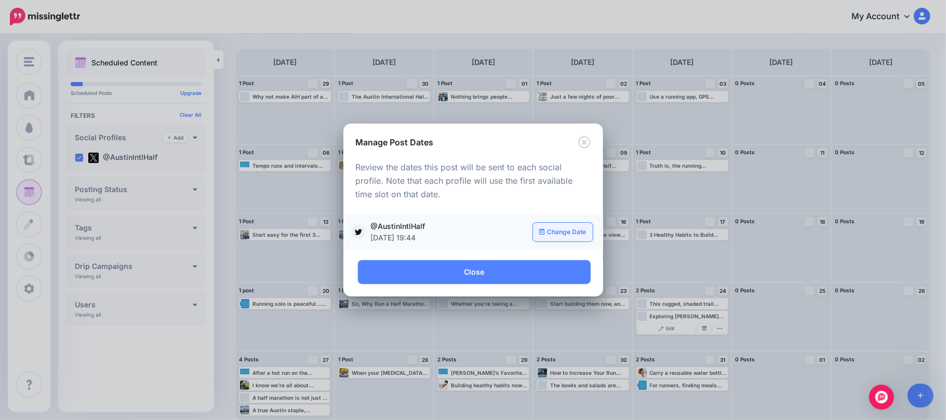
click at [560, 231] on link "Change Date" at bounding box center [563, 232] width 60 height 19
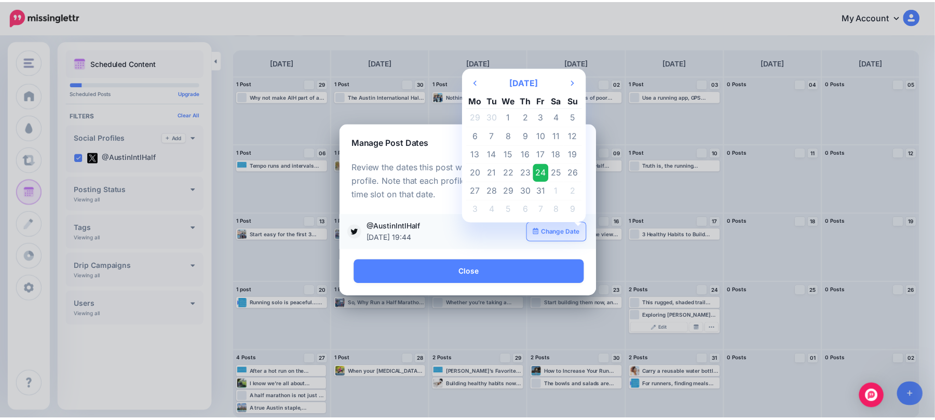
scroll to position [0, 0]
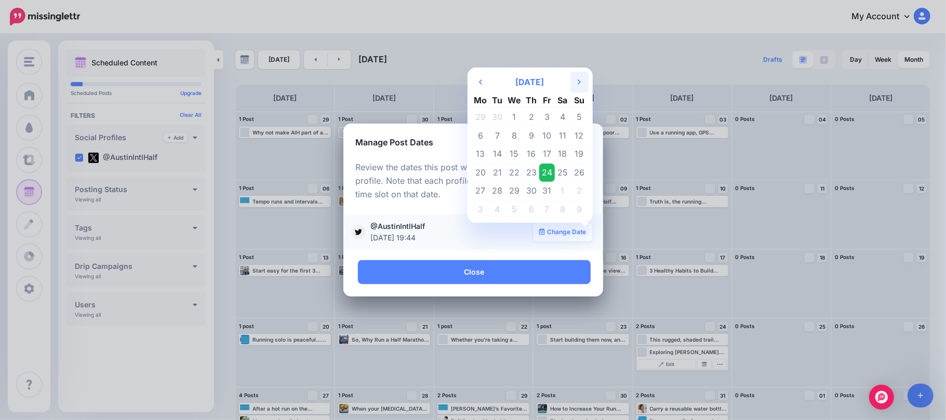
click at [583, 82] on th "Next Month" at bounding box center [579, 82] width 18 height 21
click at [534, 156] on td "12" at bounding box center [532, 154] width 16 height 19
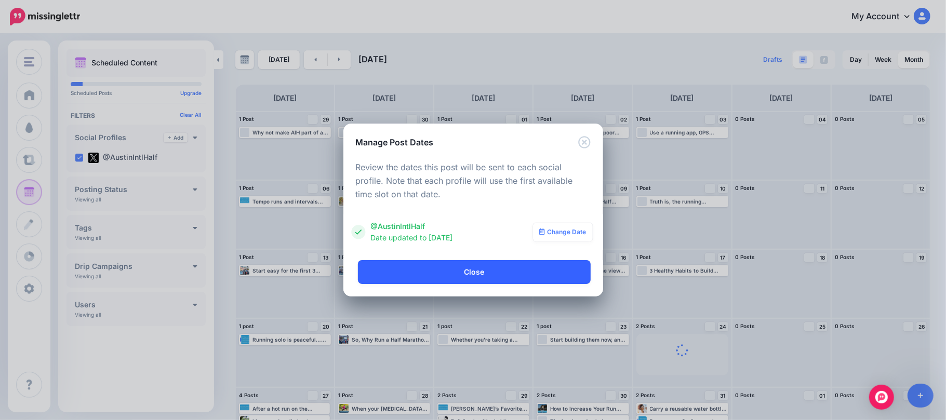
click at [557, 274] on link "Close" at bounding box center [474, 272] width 233 height 24
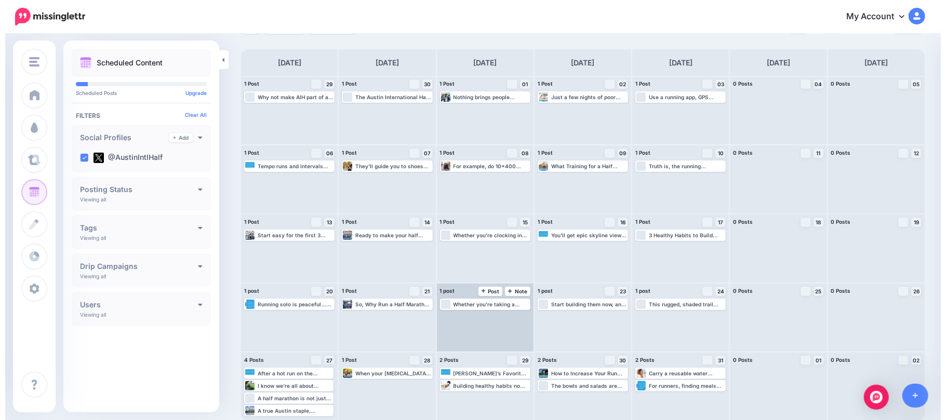
scroll to position [36, 0]
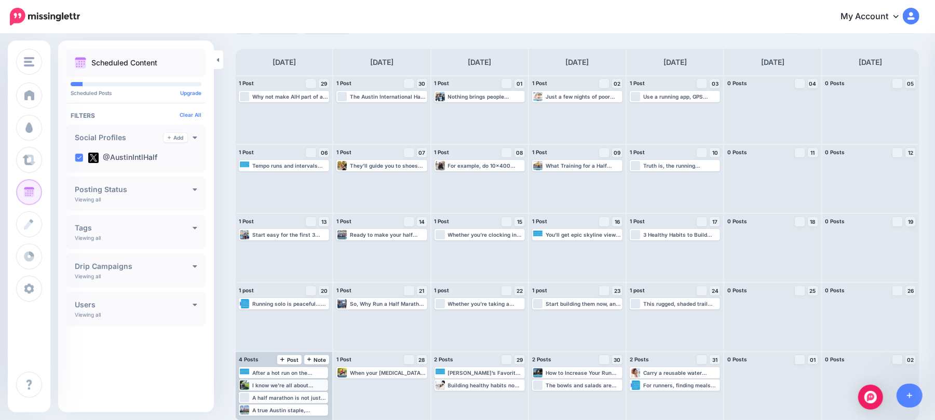
click at [281, 389] on div "I know we’re all about pounding pavement and chasing PRs here at the Austin Int…" at bounding box center [283, 385] width 87 height 9
click at [302, 394] on link "Manage Dates" at bounding box center [305, 397] width 14 height 9
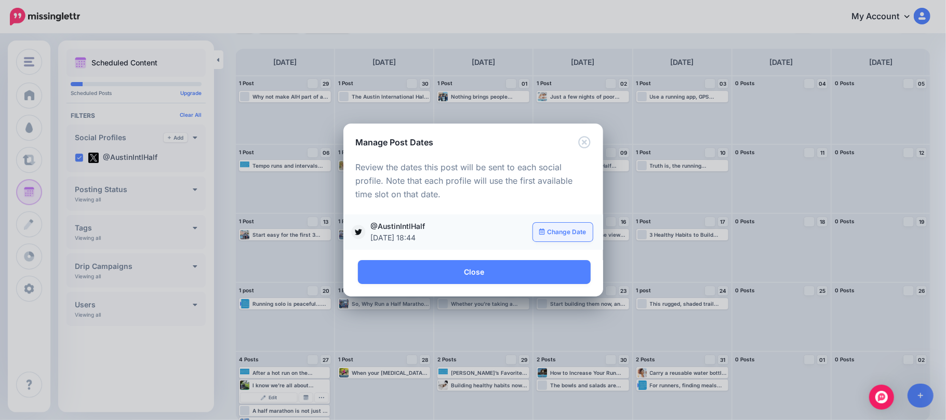
drag, startPoint x: 545, startPoint y: 229, endPoint x: 555, endPoint y: 225, distance: 10.0
click at [547, 230] on link "Change Date" at bounding box center [563, 232] width 60 height 19
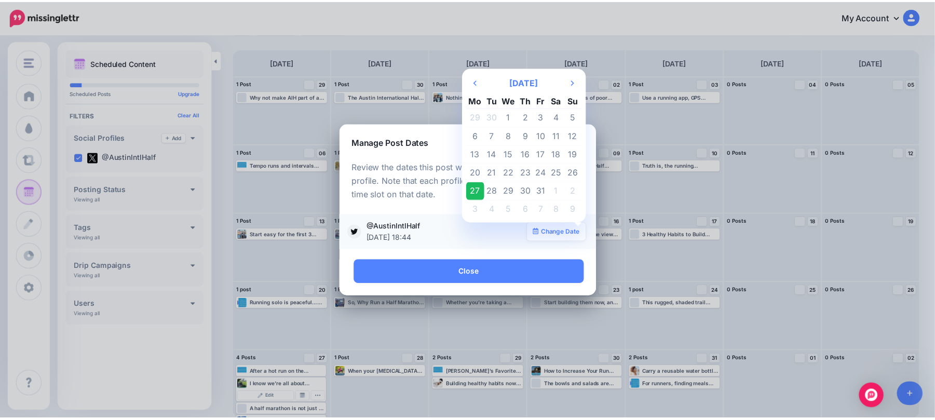
scroll to position [0, 0]
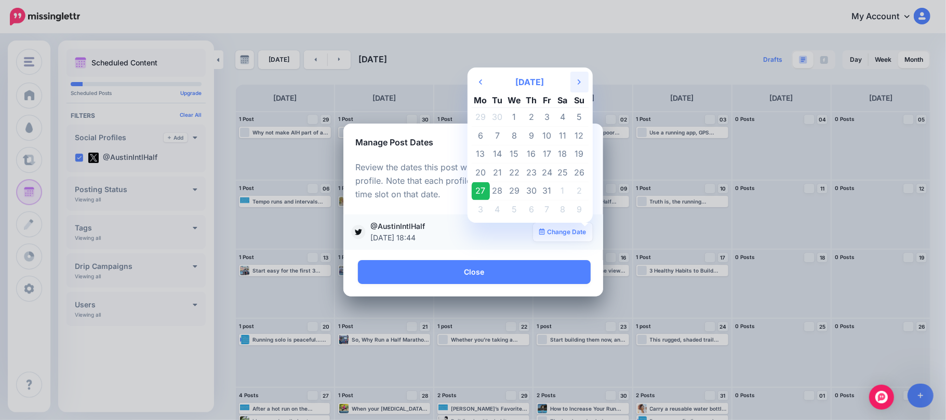
click at [584, 79] on th "Next Month" at bounding box center [579, 82] width 18 height 21
click at [516, 187] on td "28" at bounding box center [514, 191] width 19 height 19
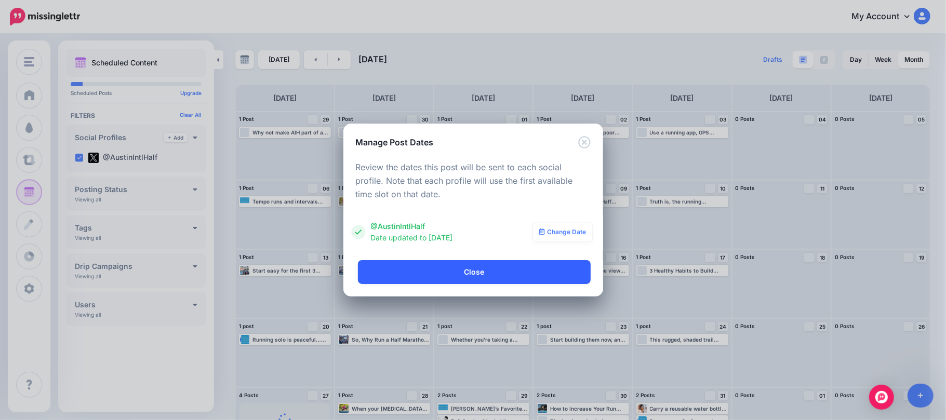
click at [561, 268] on link "Close" at bounding box center [474, 272] width 233 height 24
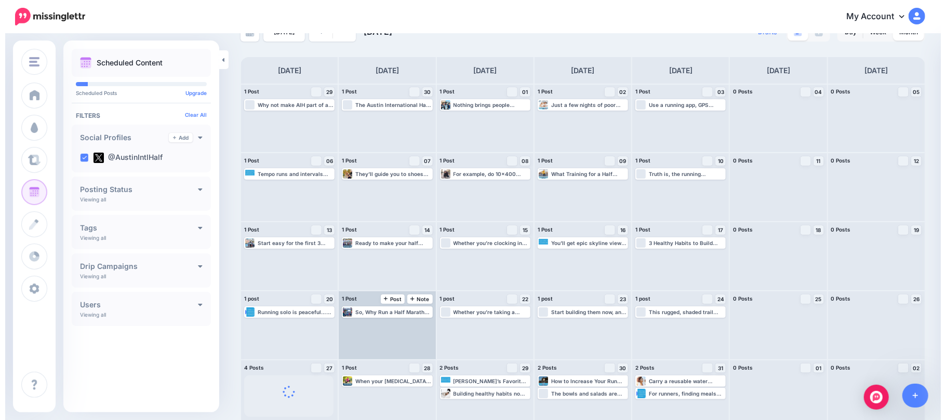
scroll to position [36, 0]
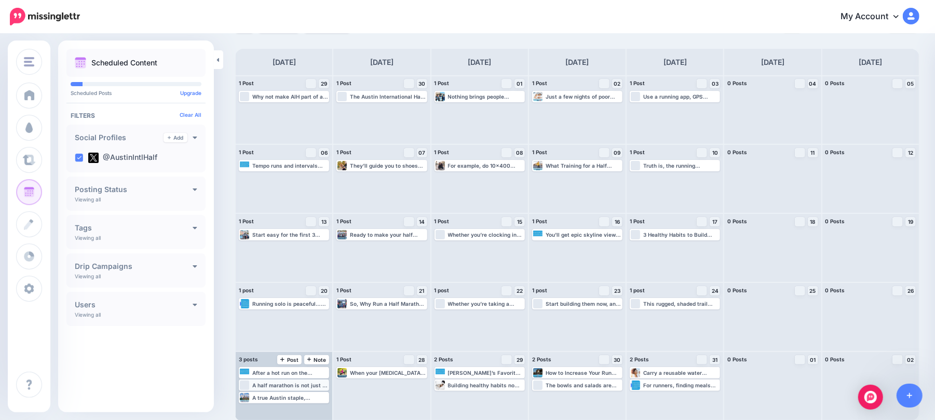
click at [312, 381] on div "Loading A half marathon is not just a physical challenge—it’s a mental one, too…" at bounding box center [284, 385] width 88 height 9
click at [304, 398] on img at bounding box center [305, 397] width 5 height 5
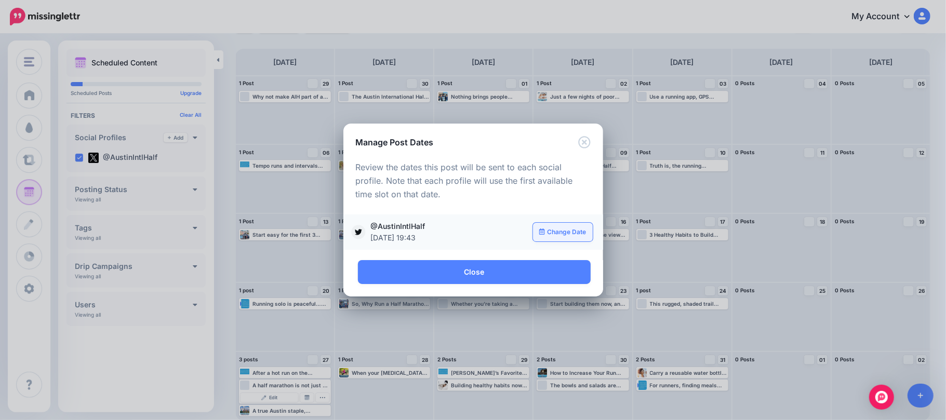
click at [557, 227] on link "Change Date" at bounding box center [563, 232] width 60 height 19
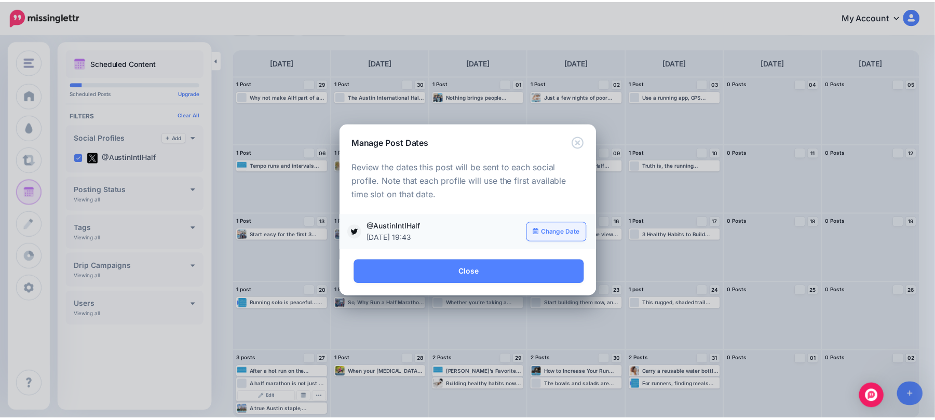
scroll to position [0, 0]
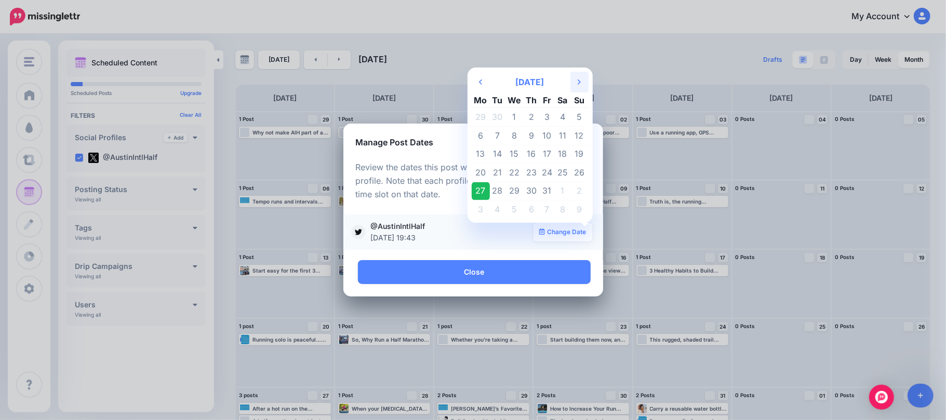
click at [574, 76] on th "Next Month" at bounding box center [579, 82] width 18 height 21
click at [545, 153] on td "13" at bounding box center [547, 154] width 16 height 19
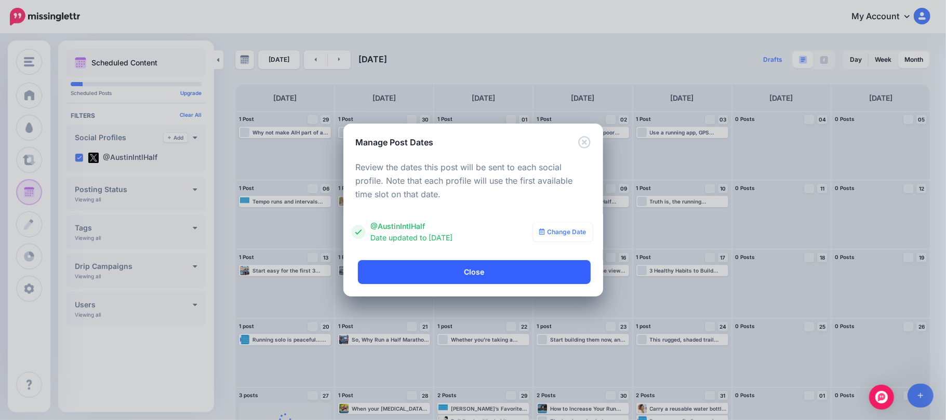
click at [536, 271] on link "Close" at bounding box center [474, 272] width 233 height 24
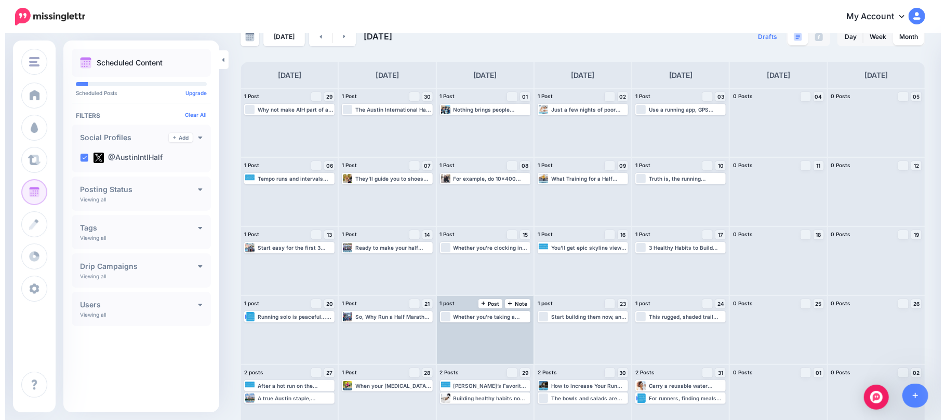
scroll to position [36, 0]
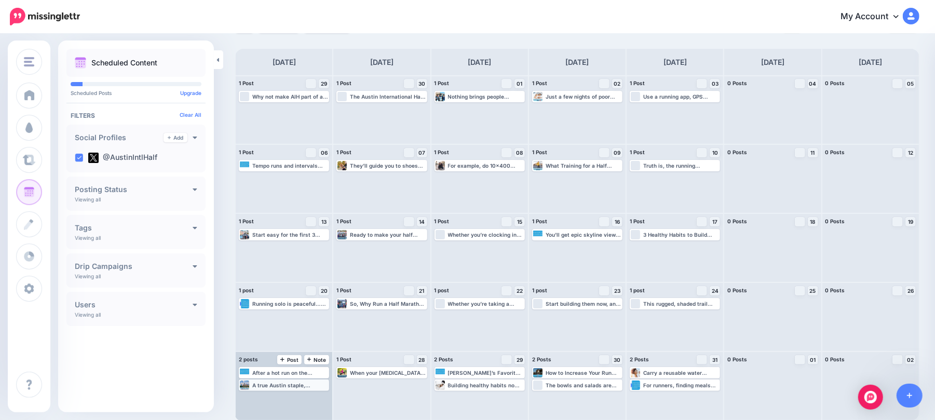
click at [307, 382] on div "A true Austin staple, JuiceLand is the go-to stop for smoothies, juices, and li…" at bounding box center [290, 385] width 76 height 6
click at [308, 394] on link "Manage Dates" at bounding box center [306, 397] width 14 height 9
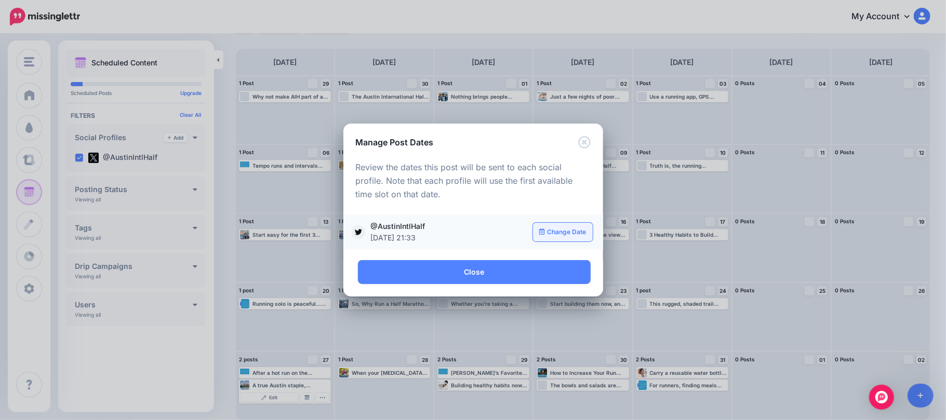
click at [551, 233] on link "Change Date" at bounding box center [563, 232] width 60 height 19
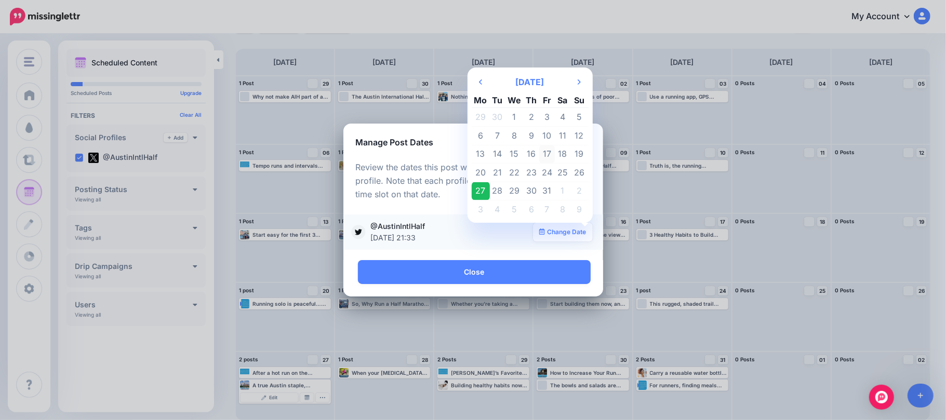
scroll to position [0, 0]
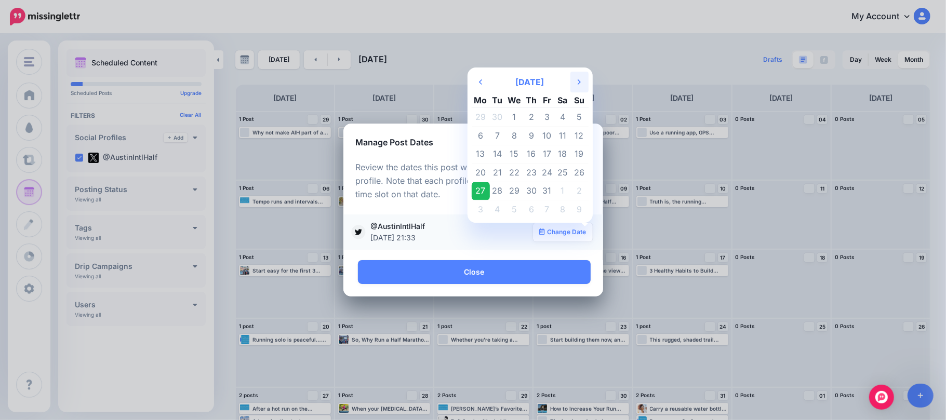
click at [580, 82] on icon "Next Month" at bounding box center [579, 82] width 3 height 8
click at [534, 192] on td "29" at bounding box center [532, 191] width 16 height 19
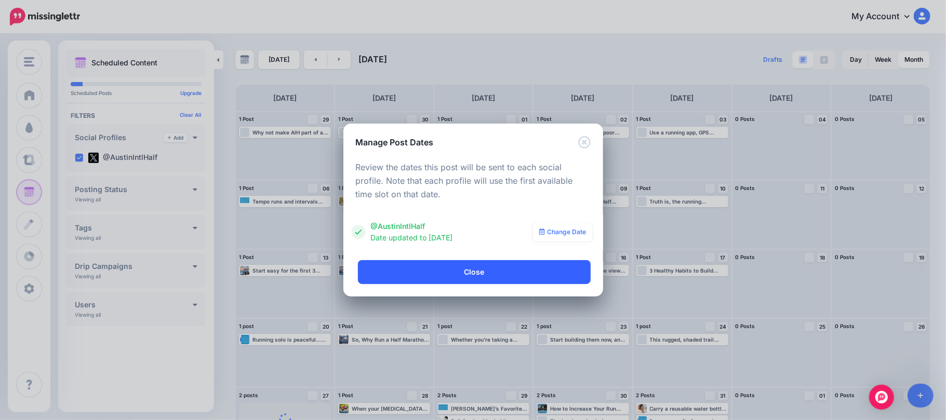
click at [518, 266] on link "Close" at bounding box center [474, 272] width 233 height 24
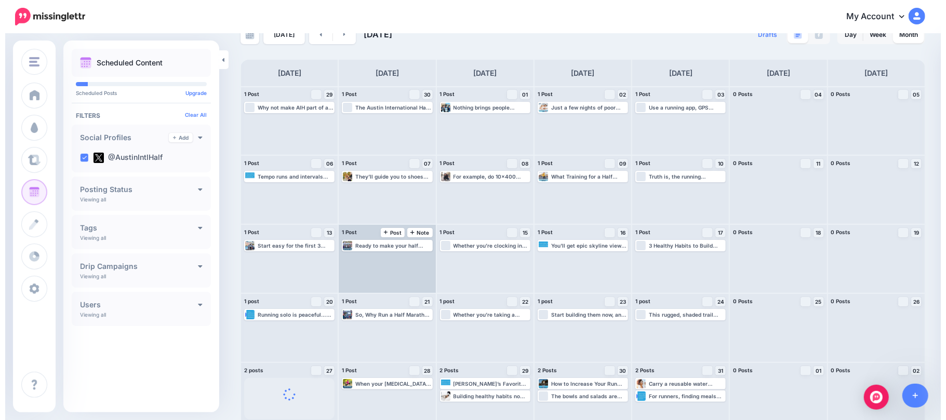
scroll to position [36, 0]
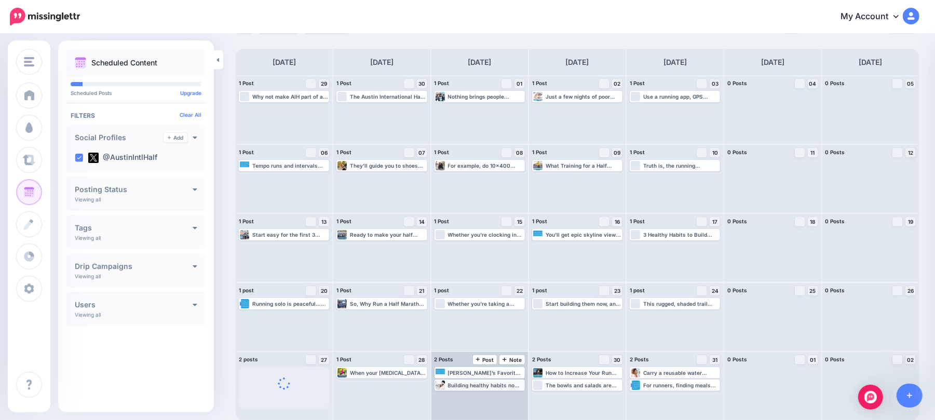
click at [507, 386] on div "Building healthy habits now will set you up for a successful, enjoyable, and in…" at bounding box center [486, 385] width 76 height 6
click at [506, 394] on link "Manage Dates" at bounding box center [501, 397] width 14 height 9
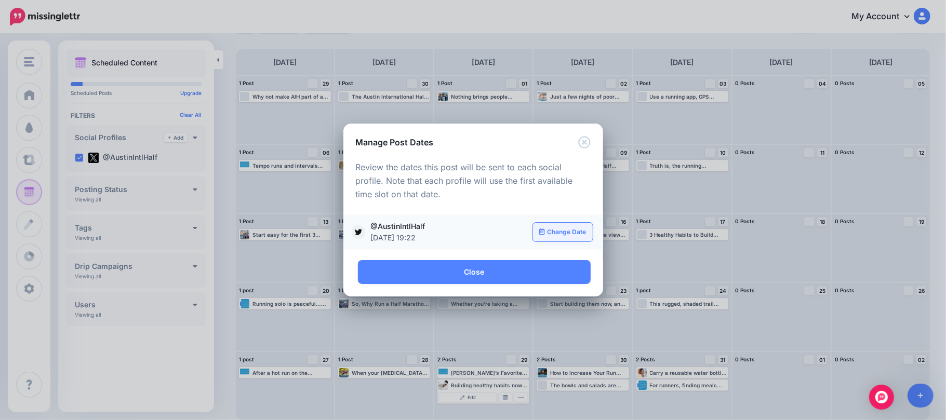
click at [562, 236] on link "Change Date" at bounding box center [563, 232] width 60 height 19
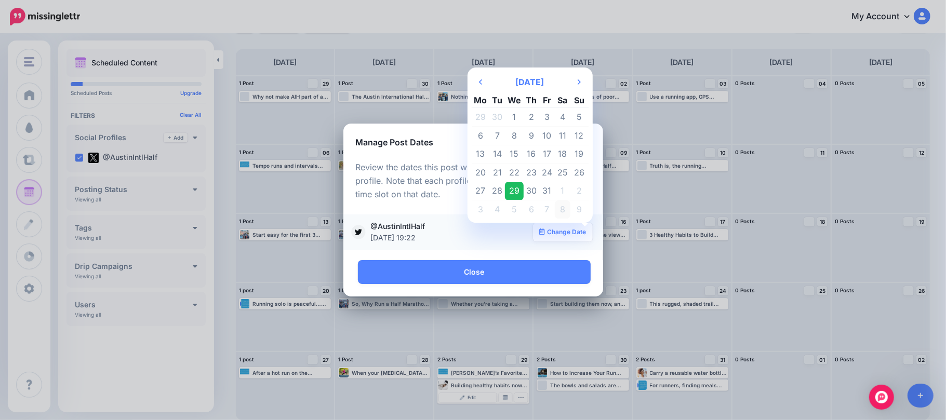
scroll to position [0, 0]
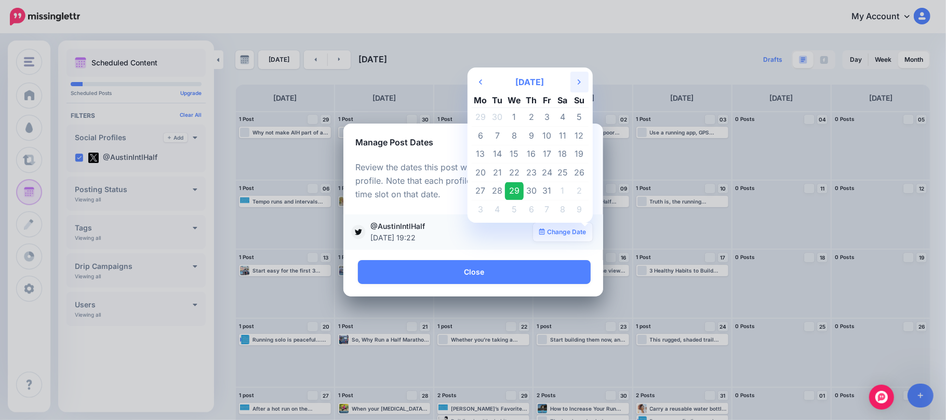
click at [570, 79] on th "Next Month" at bounding box center [579, 82] width 18 height 21
click at [482, 173] on td "16" at bounding box center [481, 173] width 18 height 19
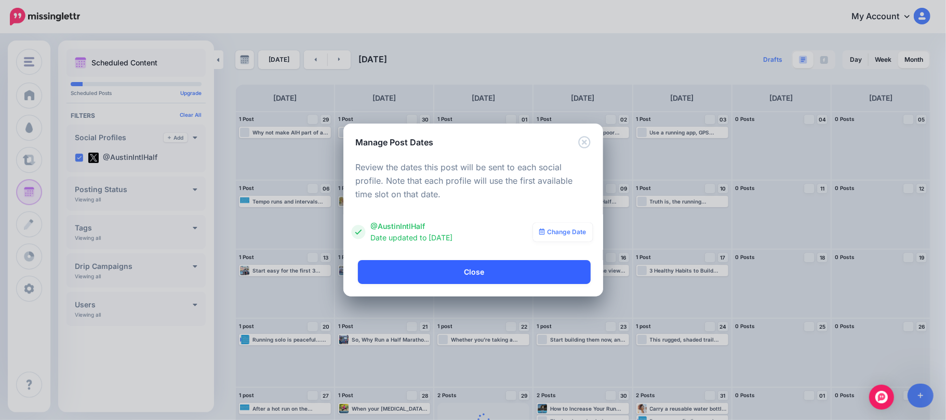
click at [510, 265] on link "Close" at bounding box center [474, 272] width 233 height 24
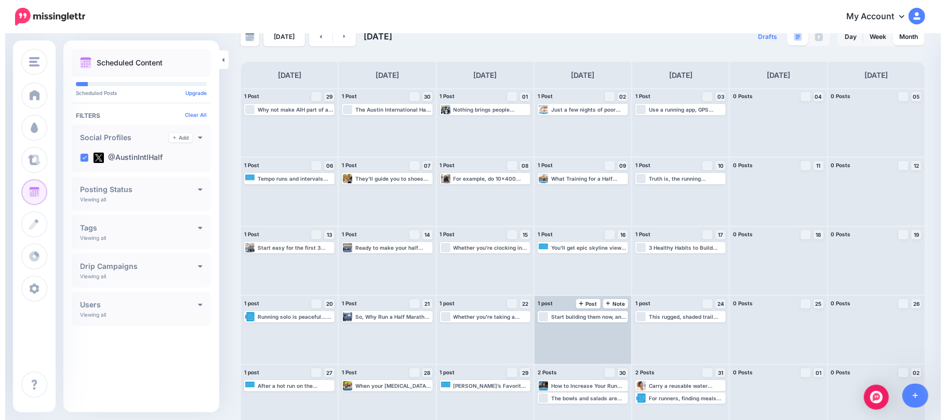
scroll to position [36, 0]
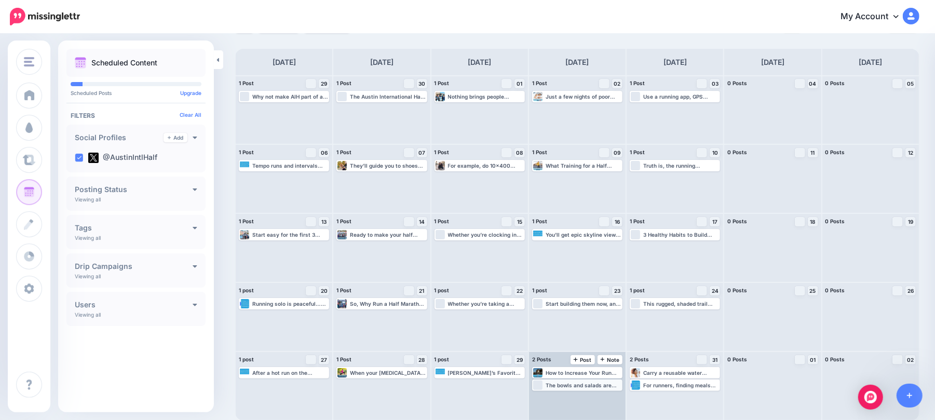
click at [591, 385] on div "The bowls and salads are perfect for a nutrient-packed lunch, and their smoothi…" at bounding box center [584, 385] width 76 height 6
click at [595, 370] on div "How to Increase Your Run Mileage: [URL] #RunAustin #AustinInternationalHalf #Es…" at bounding box center [584, 373] width 76 height 6
click at [601, 383] on img at bounding box center [598, 385] width 5 height 5
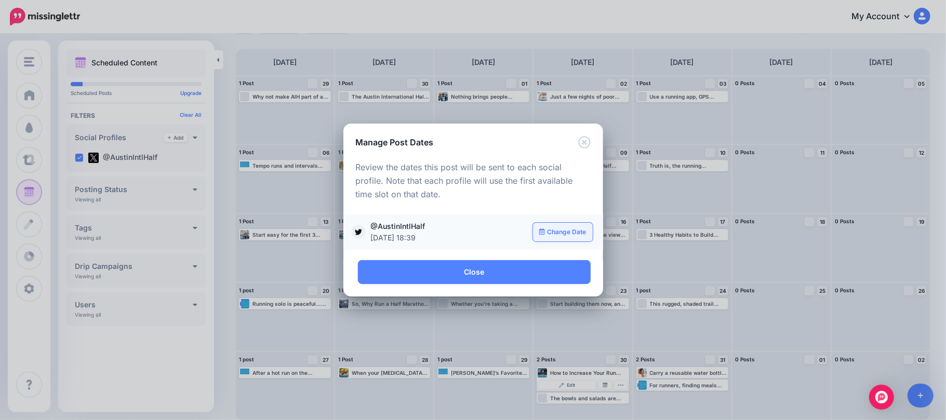
click at [557, 230] on link "Change Date" at bounding box center [563, 232] width 60 height 19
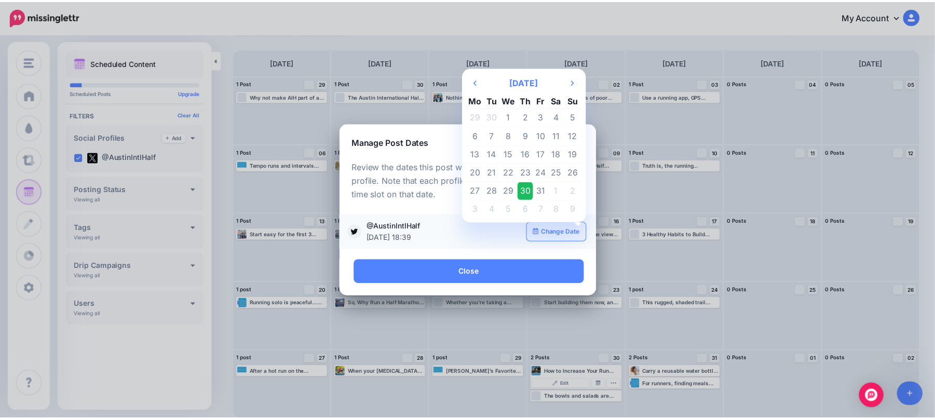
scroll to position [0, 0]
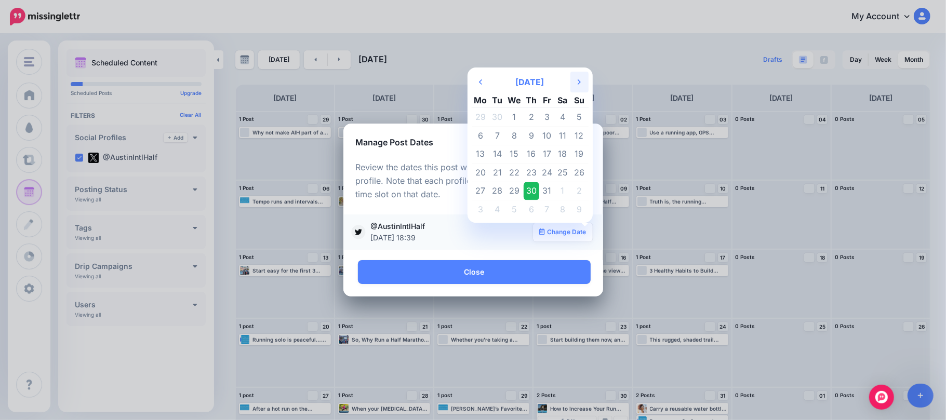
click at [574, 78] on th "Next Month" at bounding box center [579, 82] width 18 height 21
click at [483, 77] on th "Previous Month" at bounding box center [481, 82] width 18 height 21
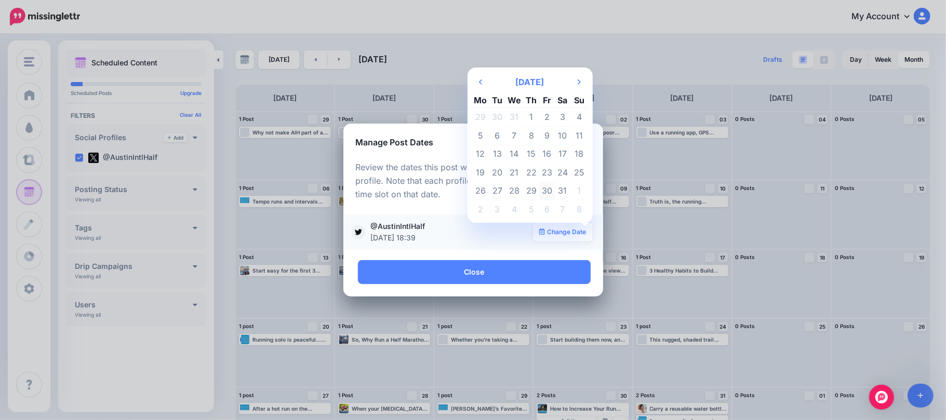
click at [549, 194] on td "30" at bounding box center [547, 191] width 16 height 19
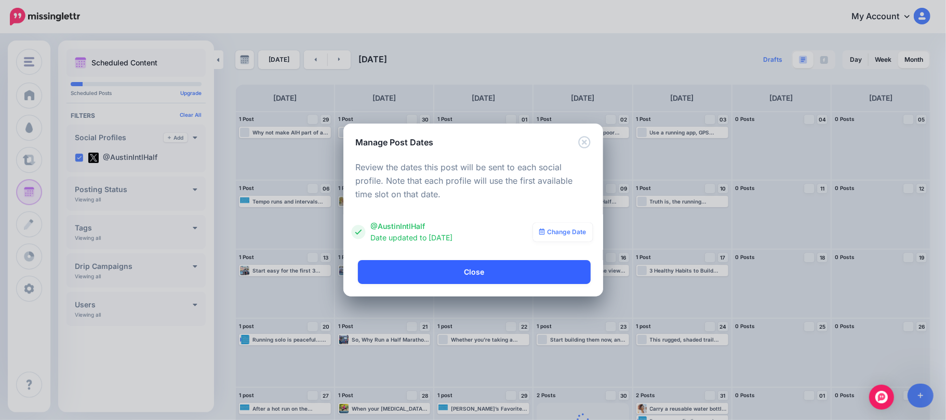
click at [544, 264] on link "Close" at bounding box center [474, 272] width 233 height 24
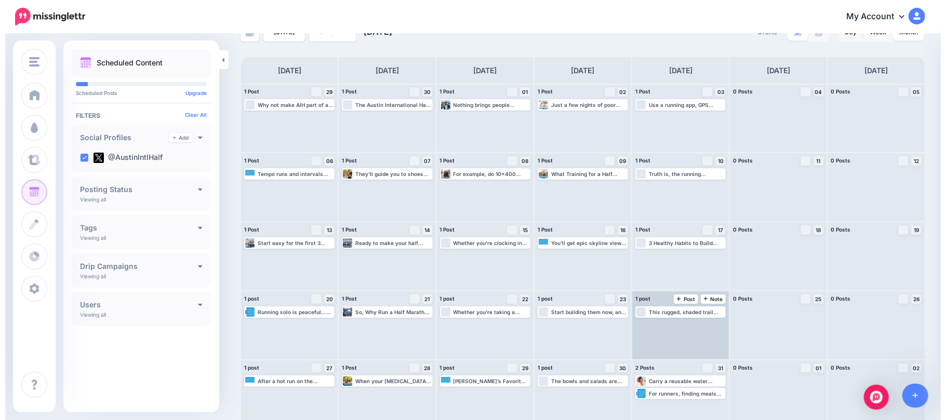
scroll to position [36, 0]
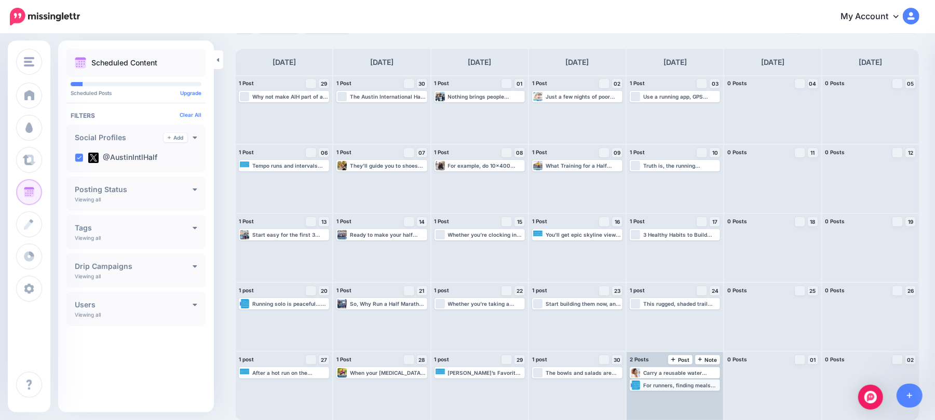
click at [708, 388] on div "For runners, finding meals that are both delicious and packed with nutrients is…" at bounding box center [675, 385] width 88 height 9
click at [703, 393] on link "Manage Dates" at bounding box center [697, 397] width 14 height 9
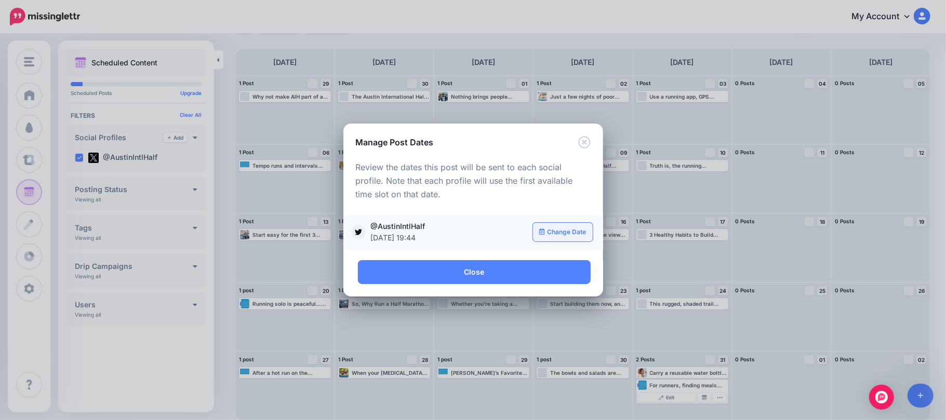
click at [576, 226] on link "Change Date" at bounding box center [563, 232] width 60 height 19
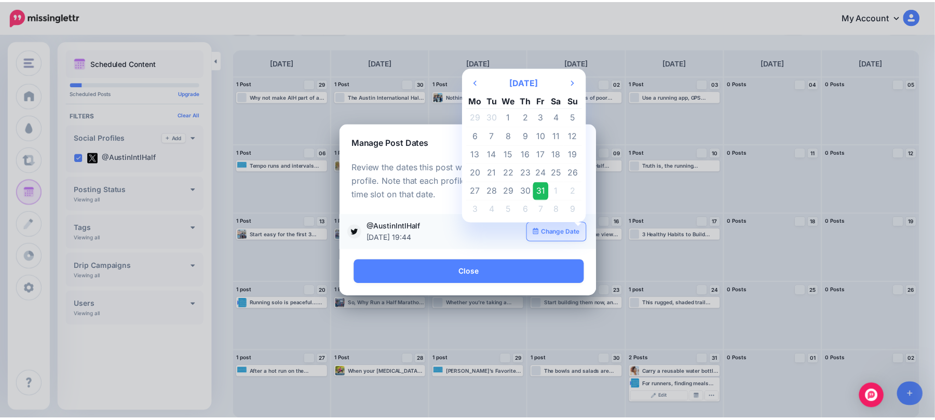
scroll to position [0, 0]
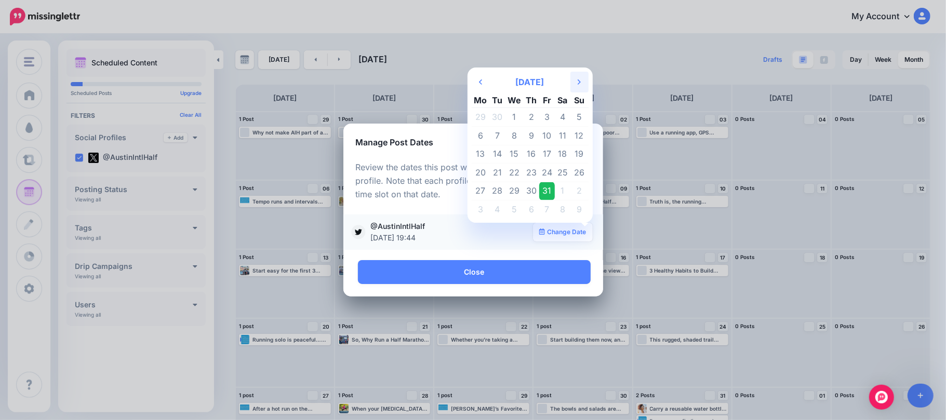
click at [572, 79] on th "Next Month" at bounding box center [579, 82] width 18 height 21
click at [498, 177] on td "17" at bounding box center [498, 173] width 16 height 19
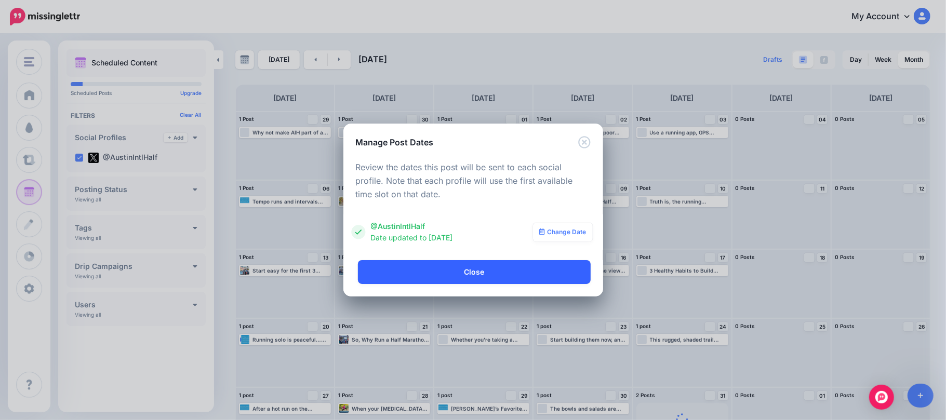
click at [532, 271] on link "Close" at bounding box center [474, 272] width 233 height 24
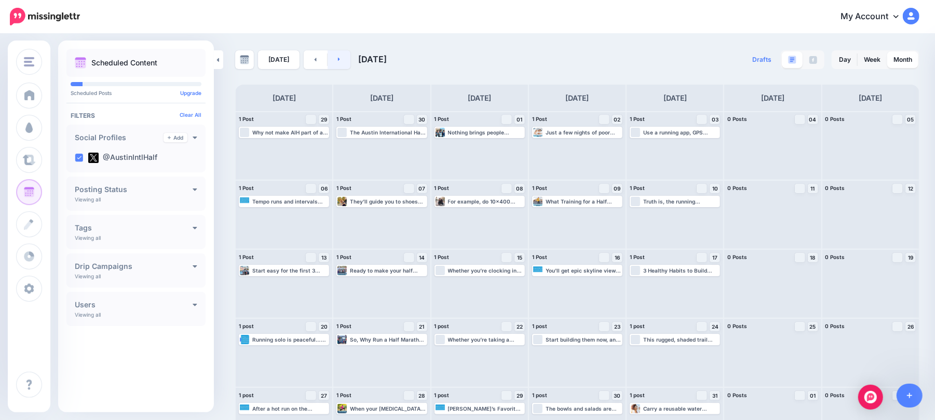
click at [338, 64] on link at bounding box center [339, 59] width 23 height 19
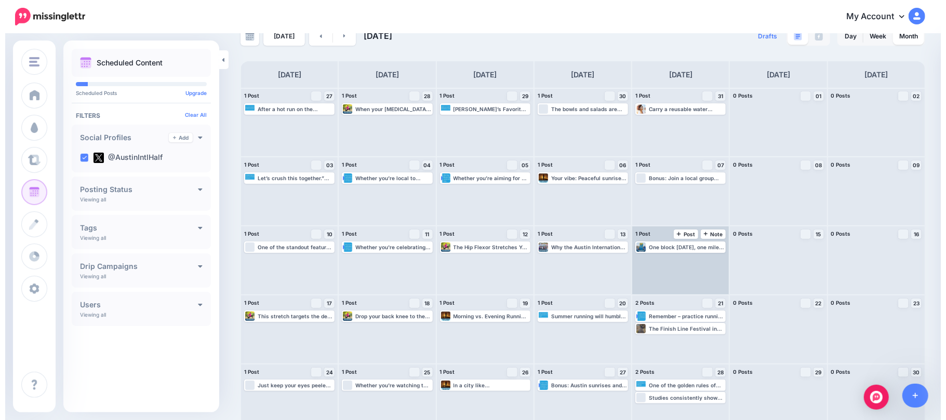
scroll to position [36, 0]
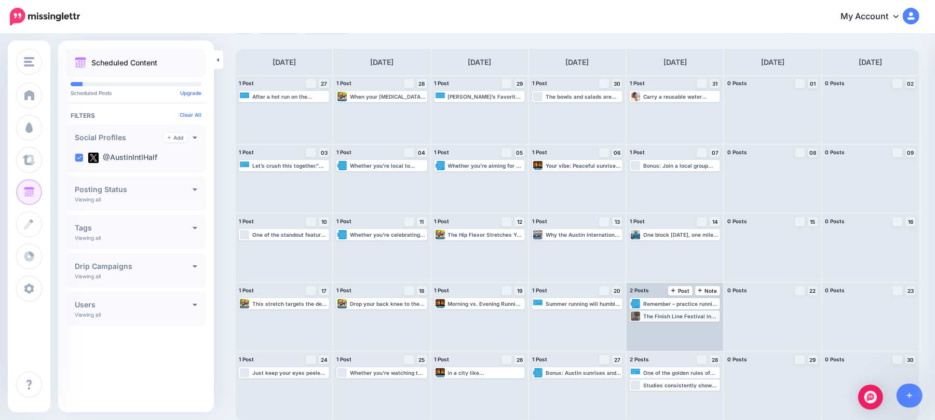
click at [699, 314] on div "The Finish Line Festival in downtown [GEOGRAPHIC_DATA] is the ultimate reward f…" at bounding box center [681, 316] width 76 height 6
click at [699, 326] on img at bounding box center [696, 328] width 5 height 5
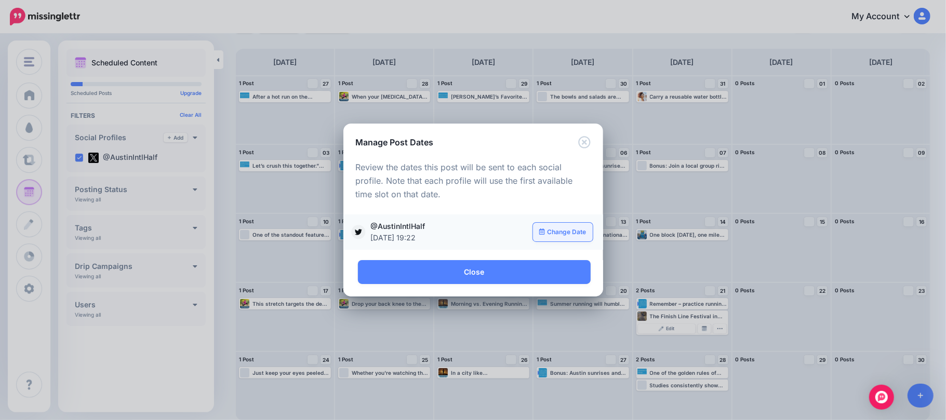
click at [580, 231] on link "Change Date" at bounding box center [563, 232] width 60 height 19
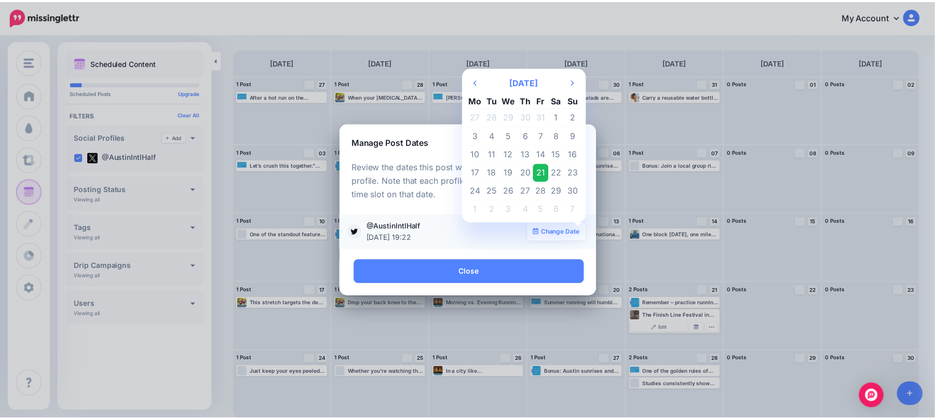
scroll to position [0, 0]
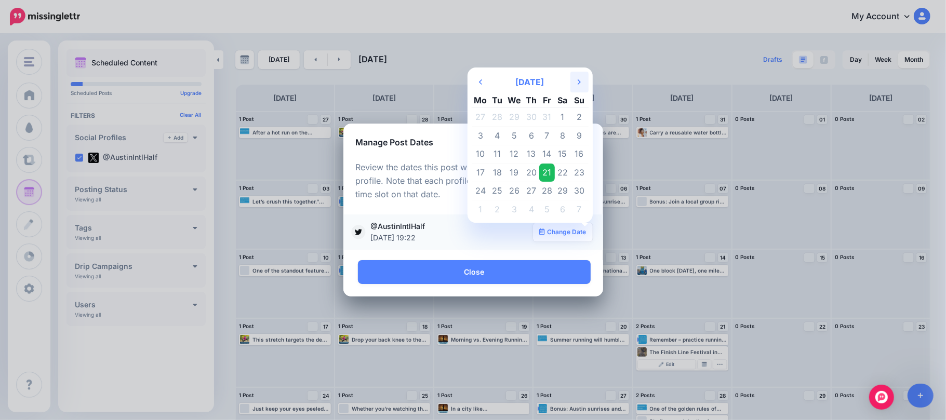
click at [580, 84] on icon "Next Month" at bounding box center [579, 82] width 3 height 8
click at [478, 77] on th "Previous Month" at bounding box center [481, 82] width 18 height 21
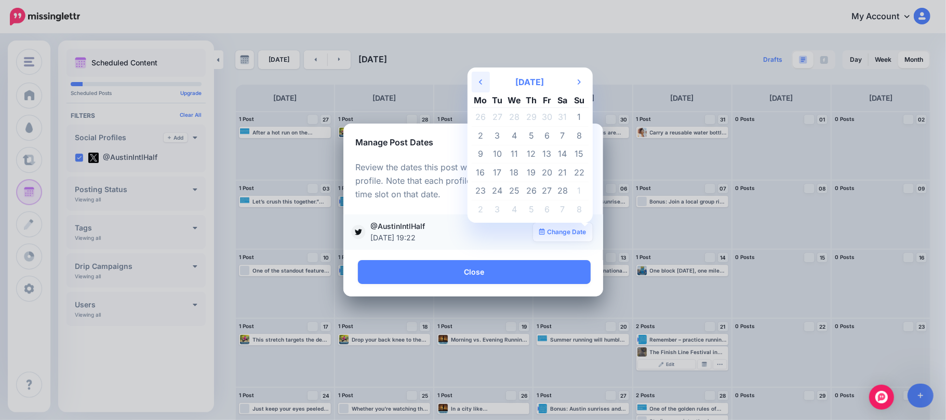
click at [478, 80] on th "Previous Month" at bounding box center [481, 82] width 18 height 21
click at [579, 79] on icon "Next Month" at bounding box center [579, 82] width 3 height 8
click at [551, 151] on td "13" at bounding box center [547, 154] width 16 height 19
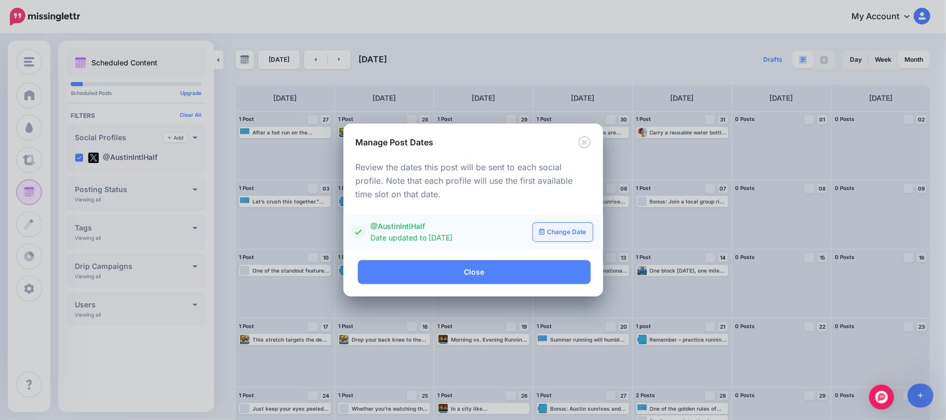
click at [549, 234] on link "Change Date" at bounding box center [563, 232] width 60 height 19
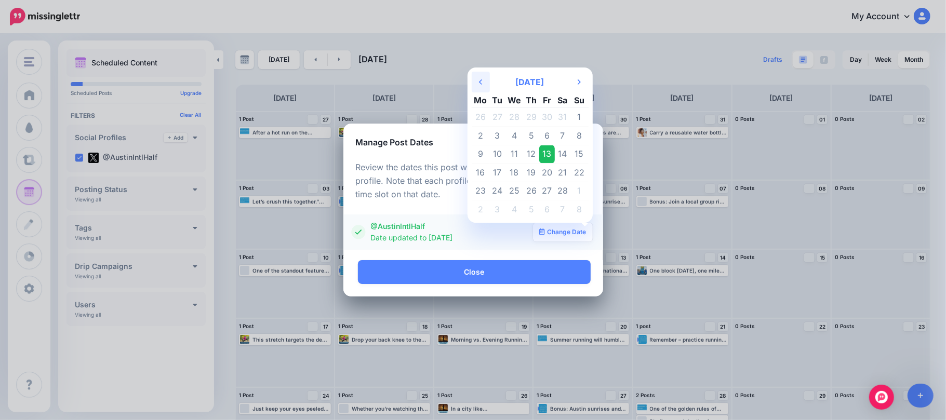
click at [486, 81] on th "Previous Month" at bounding box center [481, 82] width 18 height 21
click at [514, 154] on td "14" at bounding box center [514, 154] width 19 height 19
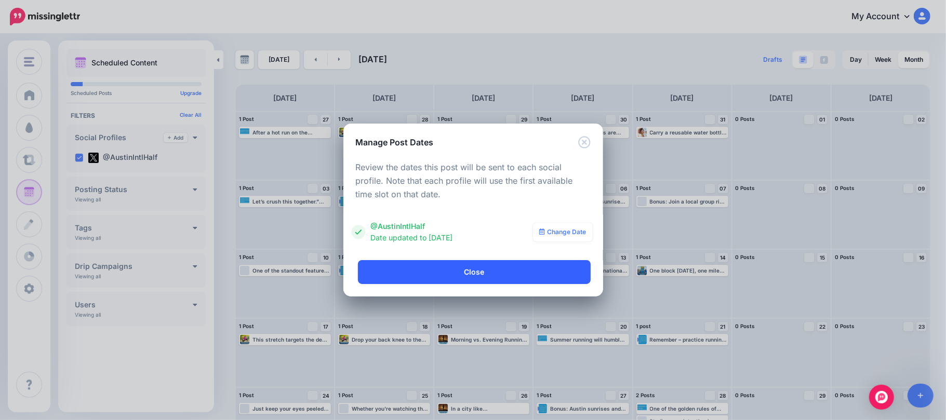
click at [527, 267] on link "Close" at bounding box center [474, 272] width 233 height 24
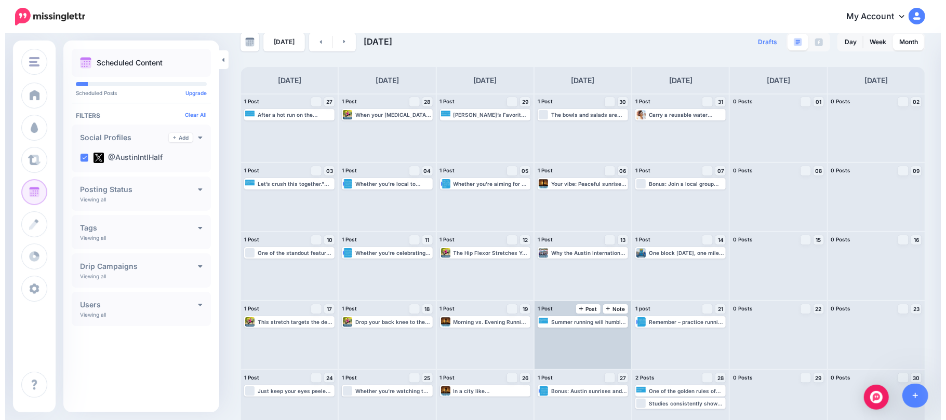
scroll to position [36, 0]
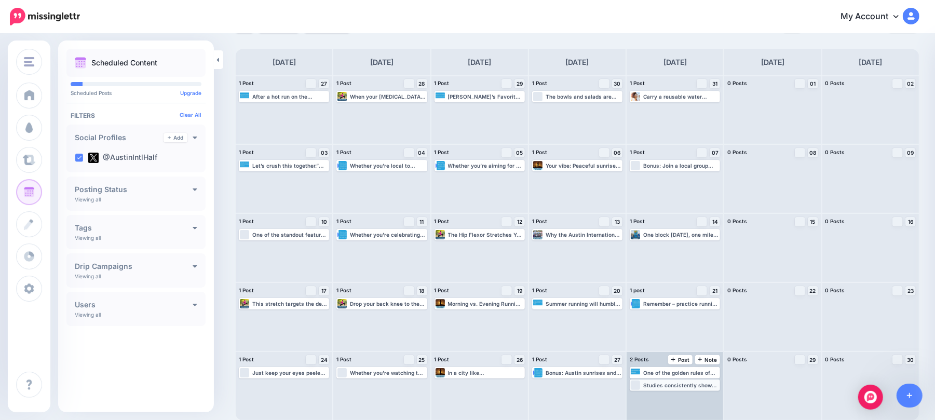
click at [688, 387] on div "Studies consistently show that athletes who prioritize sleep see marked improve…" at bounding box center [681, 385] width 76 height 6
click at [699, 396] on img at bounding box center [696, 397] width 5 height 5
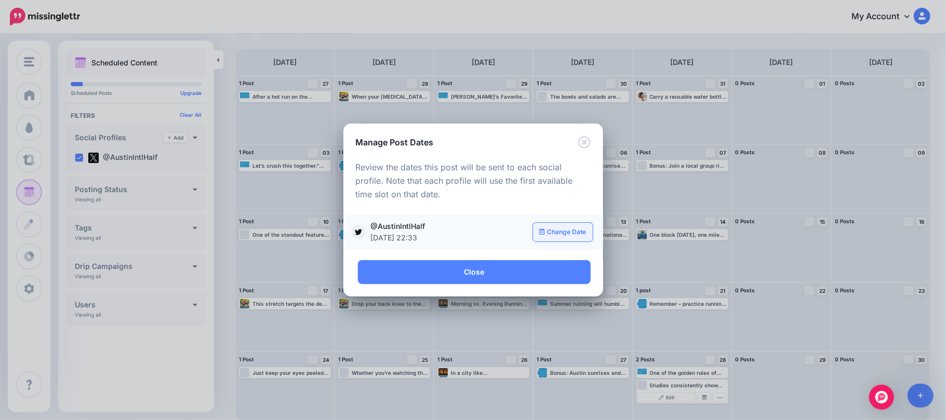
click at [556, 232] on link "Change Date" at bounding box center [563, 232] width 60 height 19
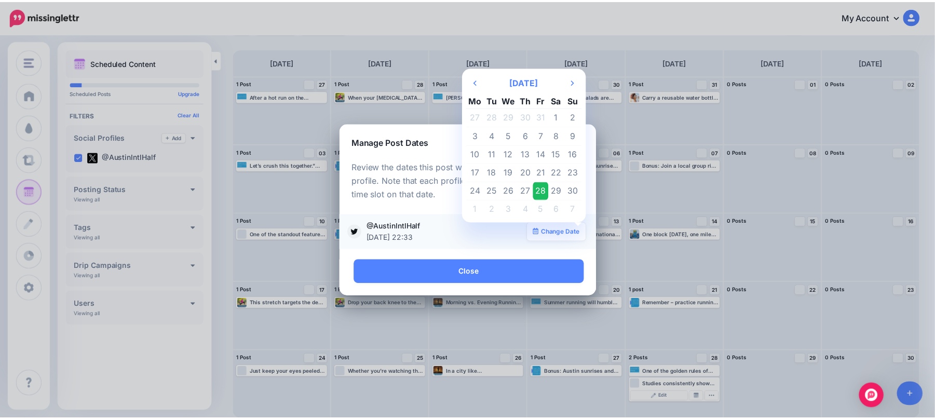
scroll to position [0, 0]
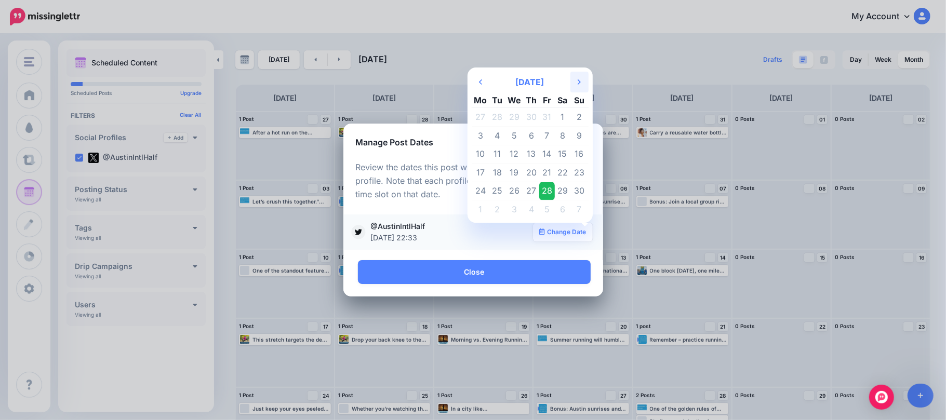
click at [574, 84] on th "Next Month" at bounding box center [579, 82] width 18 height 21
click at [546, 171] on td "20" at bounding box center [547, 173] width 16 height 19
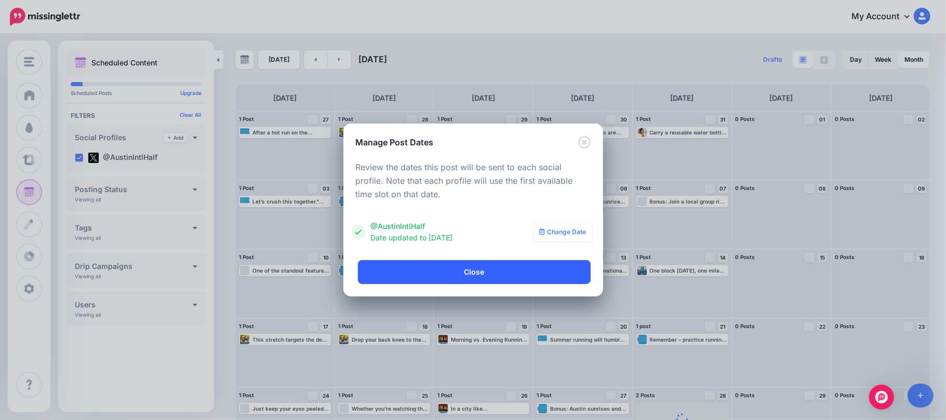
click at [557, 269] on link "Close" at bounding box center [474, 272] width 233 height 24
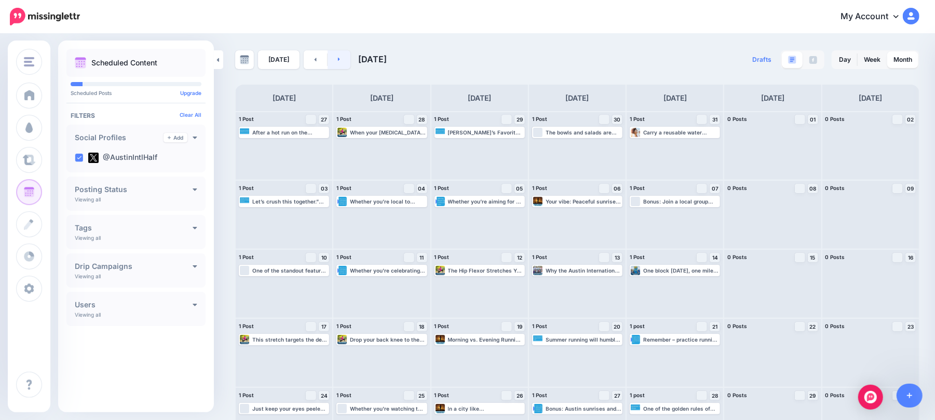
click at [345, 62] on link at bounding box center [339, 59] width 23 height 19
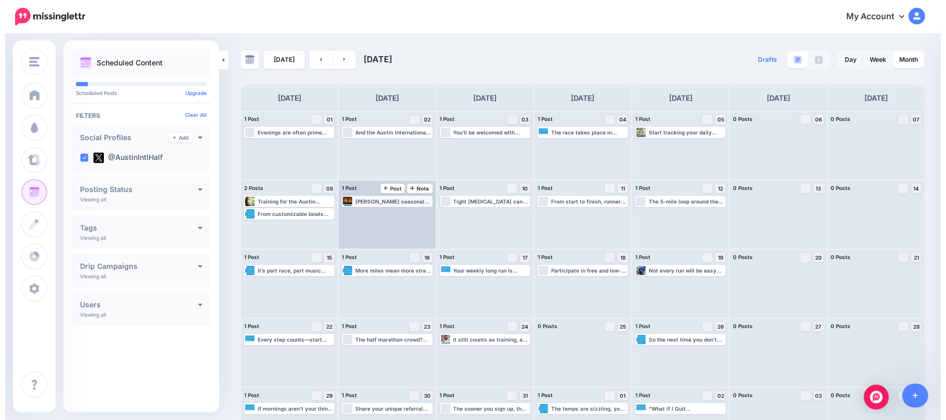
scroll to position [36, 0]
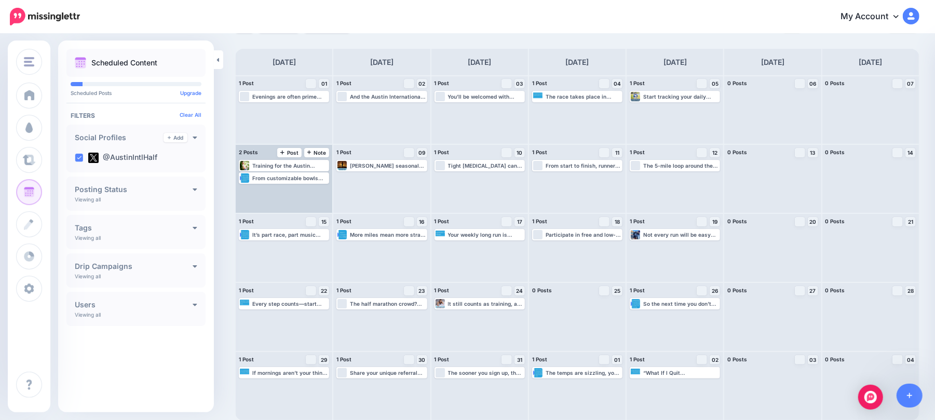
click at [304, 185] on div "Training for the Austin International Half is a big commitment, but it helps to…" at bounding box center [284, 179] width 97 height 68
click at [320, 179] on div "From customizable bowls and salads to wraps and protein-packed plates, there’s …" at bounding box center [290, 178] width 76 height 6
click at [308, 192] on img at bounding box center [305, 190] width 5 height 5
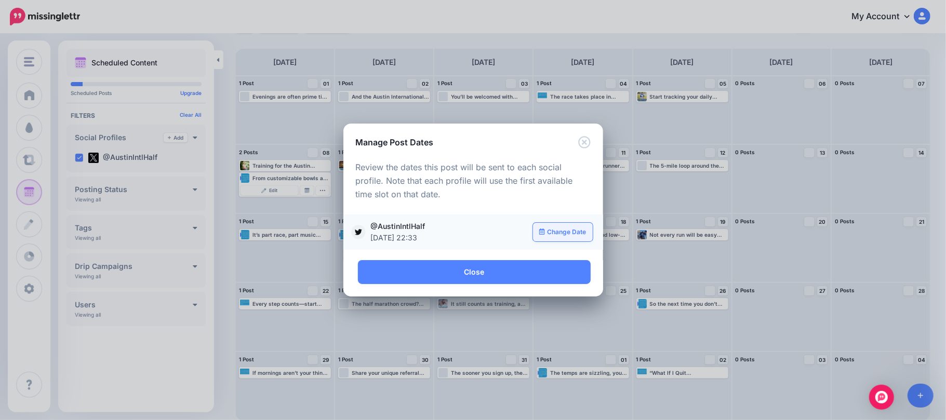
click at [574, 230] on link "Change Date" at bounding box center [563, 232] width 60 height 19
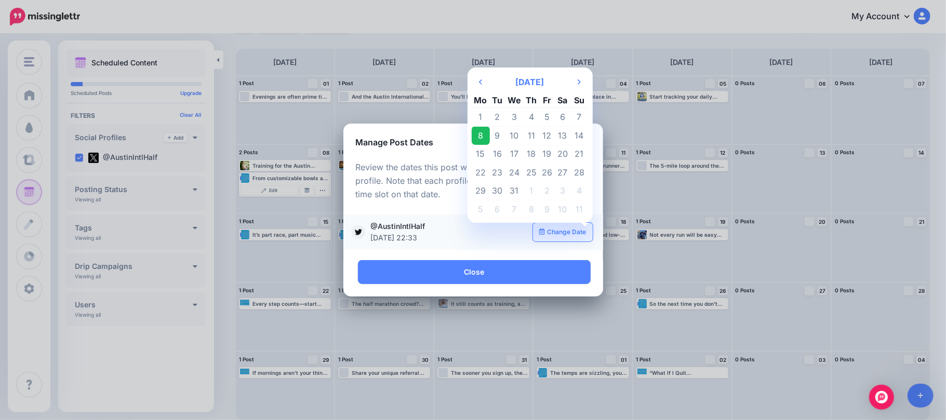
scroll to position [0, 0]
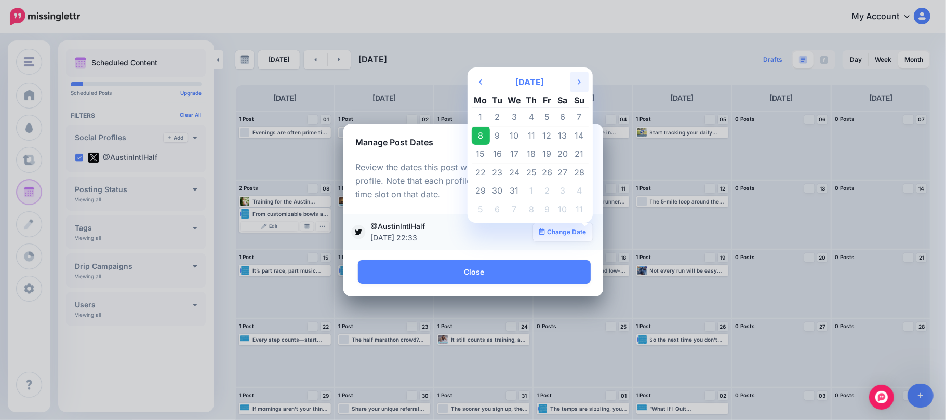
click at [582, 86] on th "Next Month" at bounding box center [579, 82] width 18 height 21
click at [486, 191] on td "23" at bounding box center [481, 191] width 18 height 19
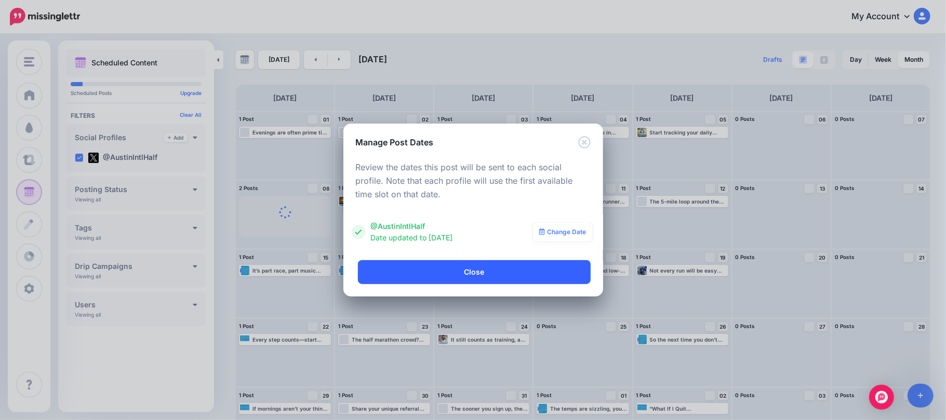
click at [532, 265] on link "Close" at bounding box center [474, 272] width 233 height 24
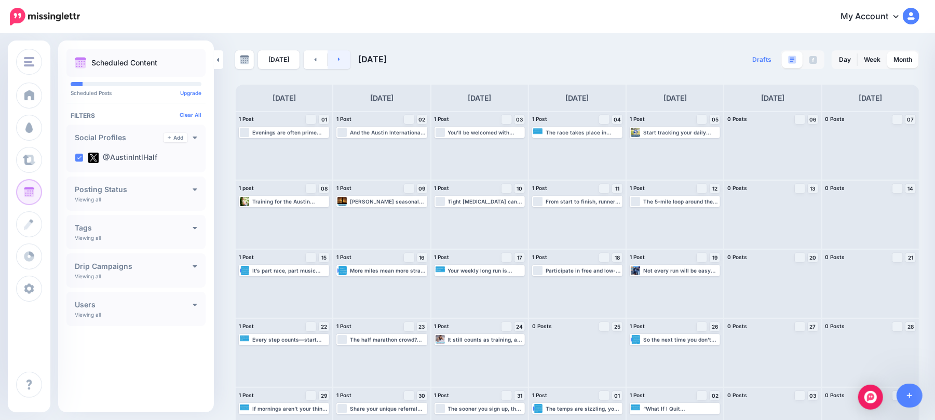
click at [343, 58] on link at bounding box center [339, 59] width 23 height 19
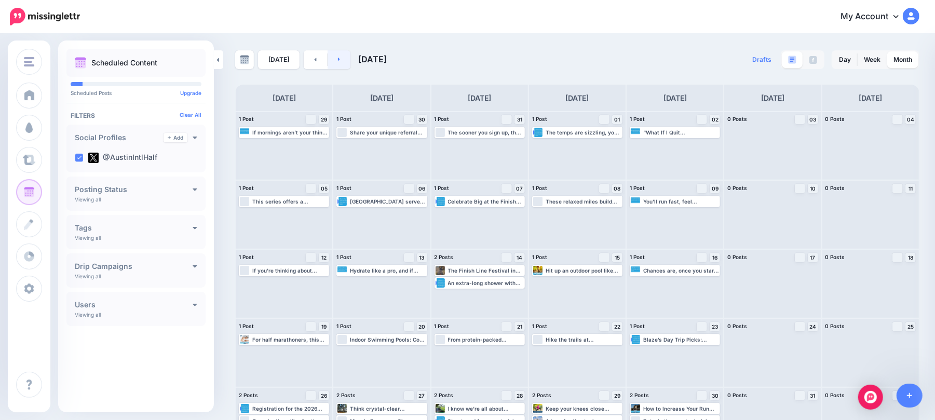
click at [343, 55] on link at bounding box center [339, 59] width 23 height 19
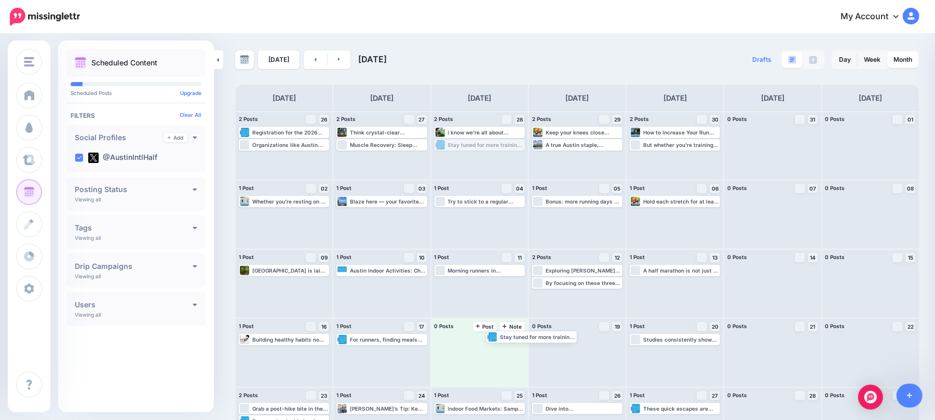
drag, startPoint x: 469, startPoint y: 141, endPoint x: 498, endPoint y: 333, distance: 193.7
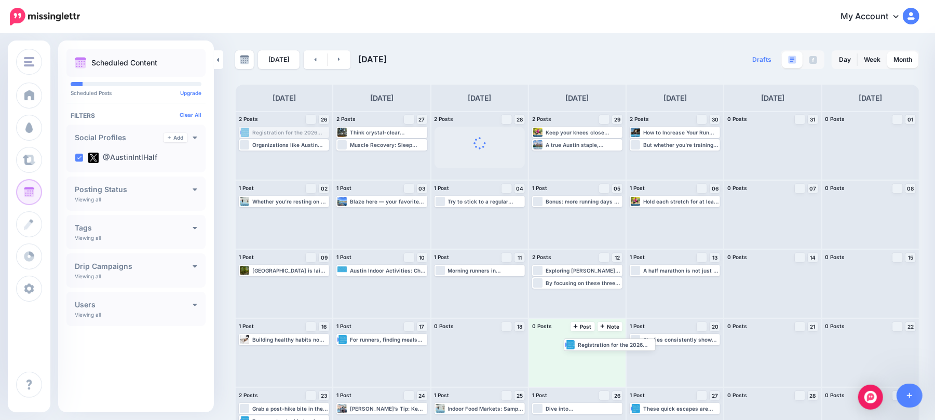
drag, startPoint x: 272, startPoint y: 137, endPoint x: 595, endPoint y: 349, distance: 385.9
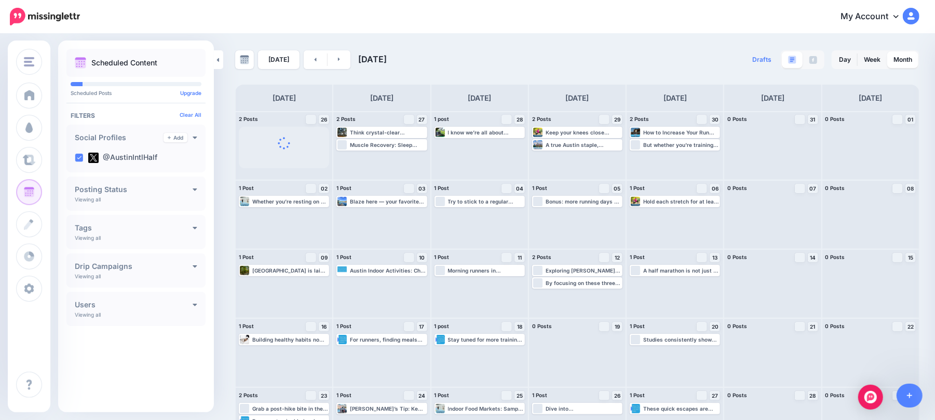
click at [312, 69] on div "[DATE] [DATE] Drafts 0 Day Week Month PRO TIP" at bounding box center [577, 253] width 700 height 406
click at [311, 59] on link at bounding box center [315, 59] width 23 height 19
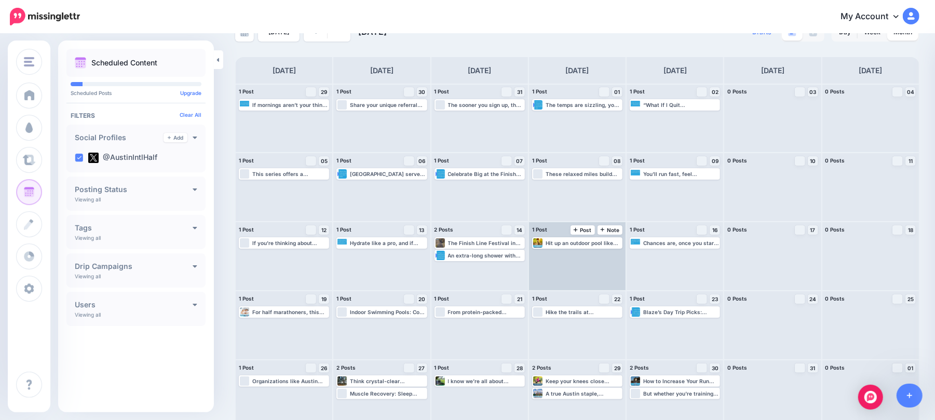
scroll to position [36, 0]
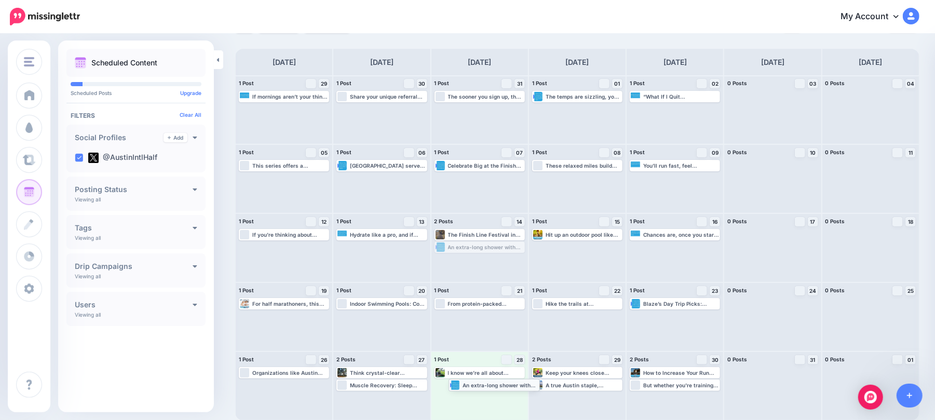
drag, startPoint x: 499, startPoint y: 244, endPoint x: 509, endPoint y: 382, distance: 138.6
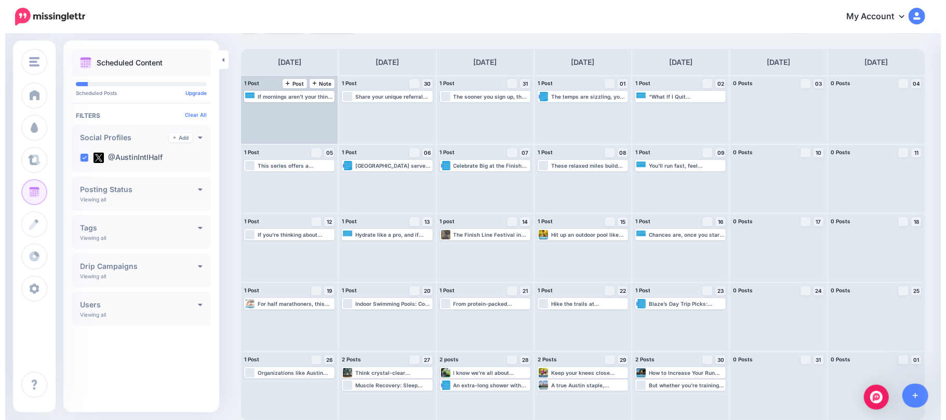
scroll to position [0, 0]
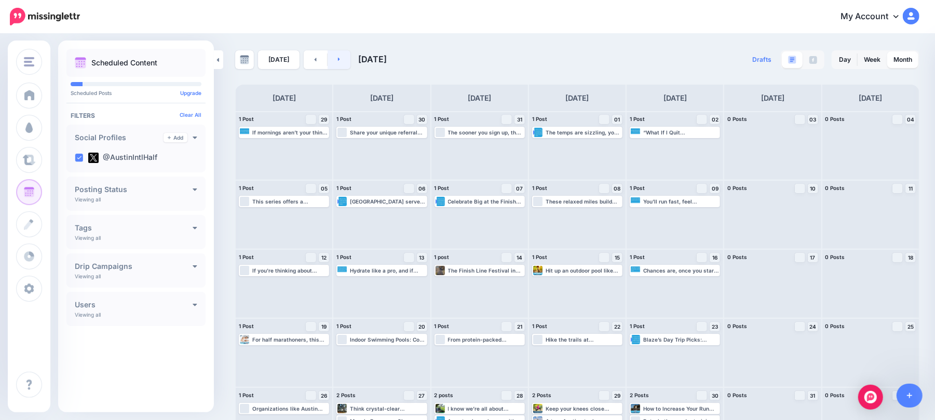
click at [333, 59] on link at bounding box center [339, 59] width 23 height 19
